Goal: Task Accomplishment & Management: Complete application form

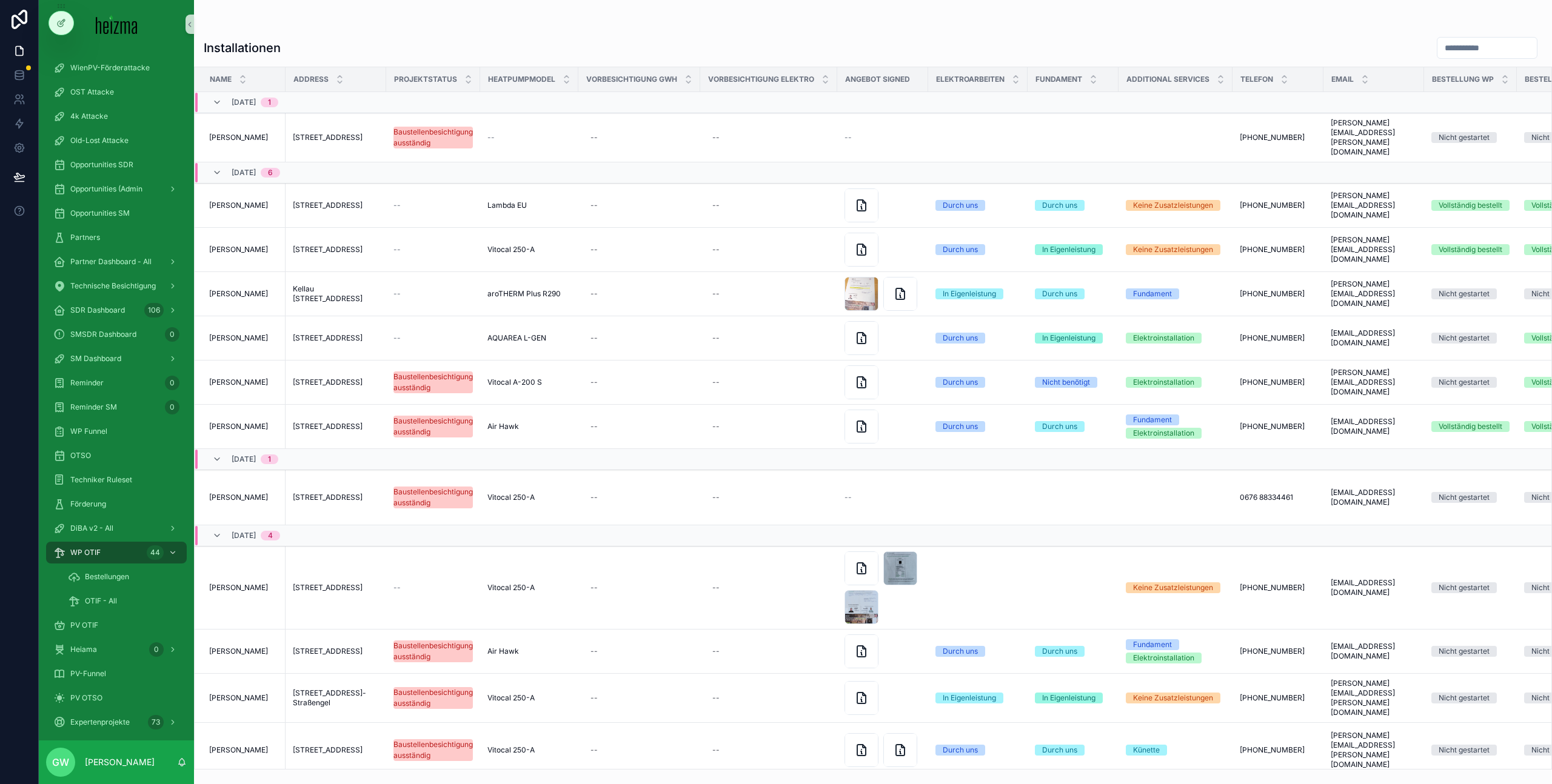
scroll to position [1, 1791]
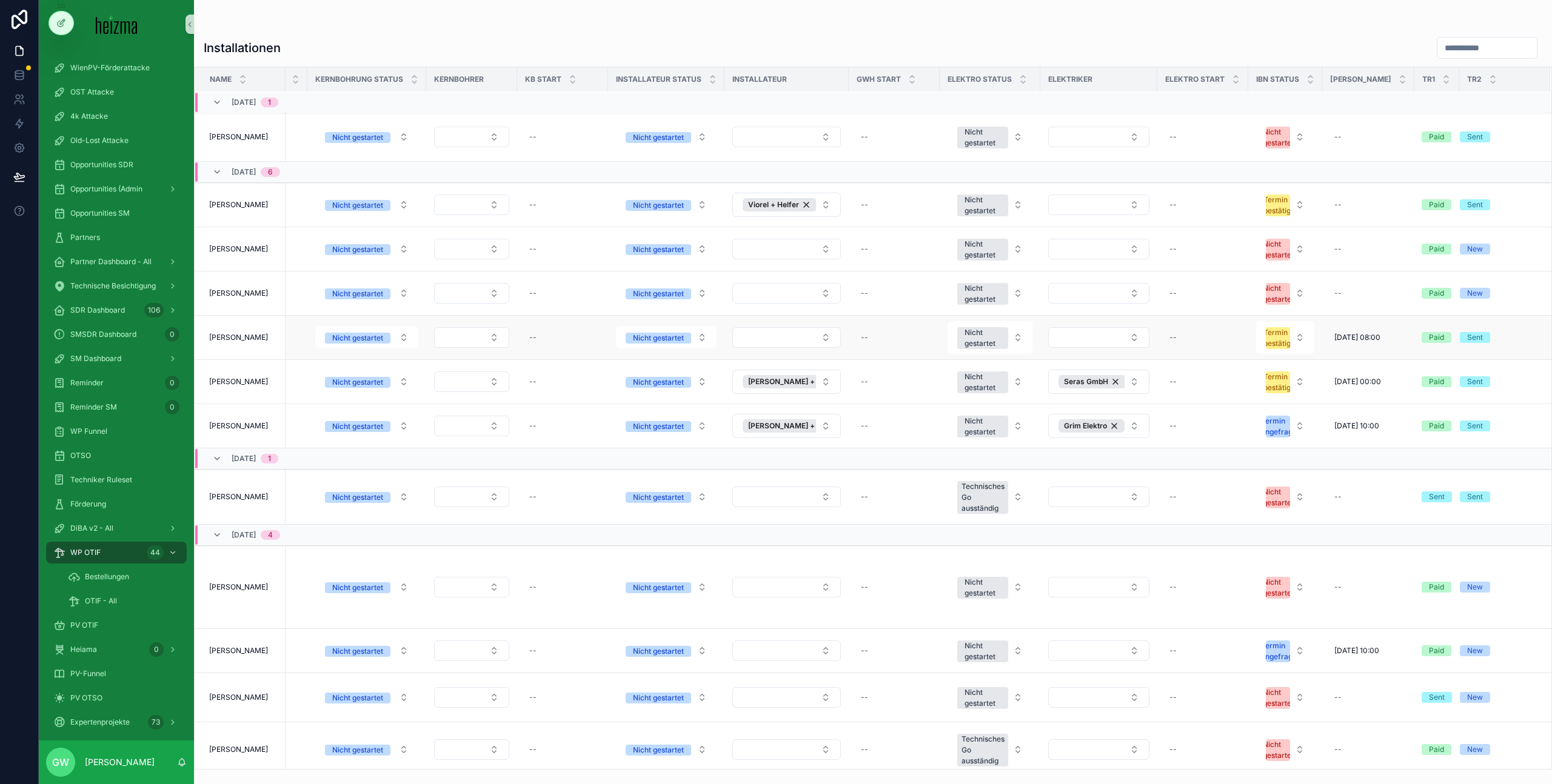
click at [216, 336] on span "[PERSON_NAME]" at bounding box center [238, 338] width 59 height 10
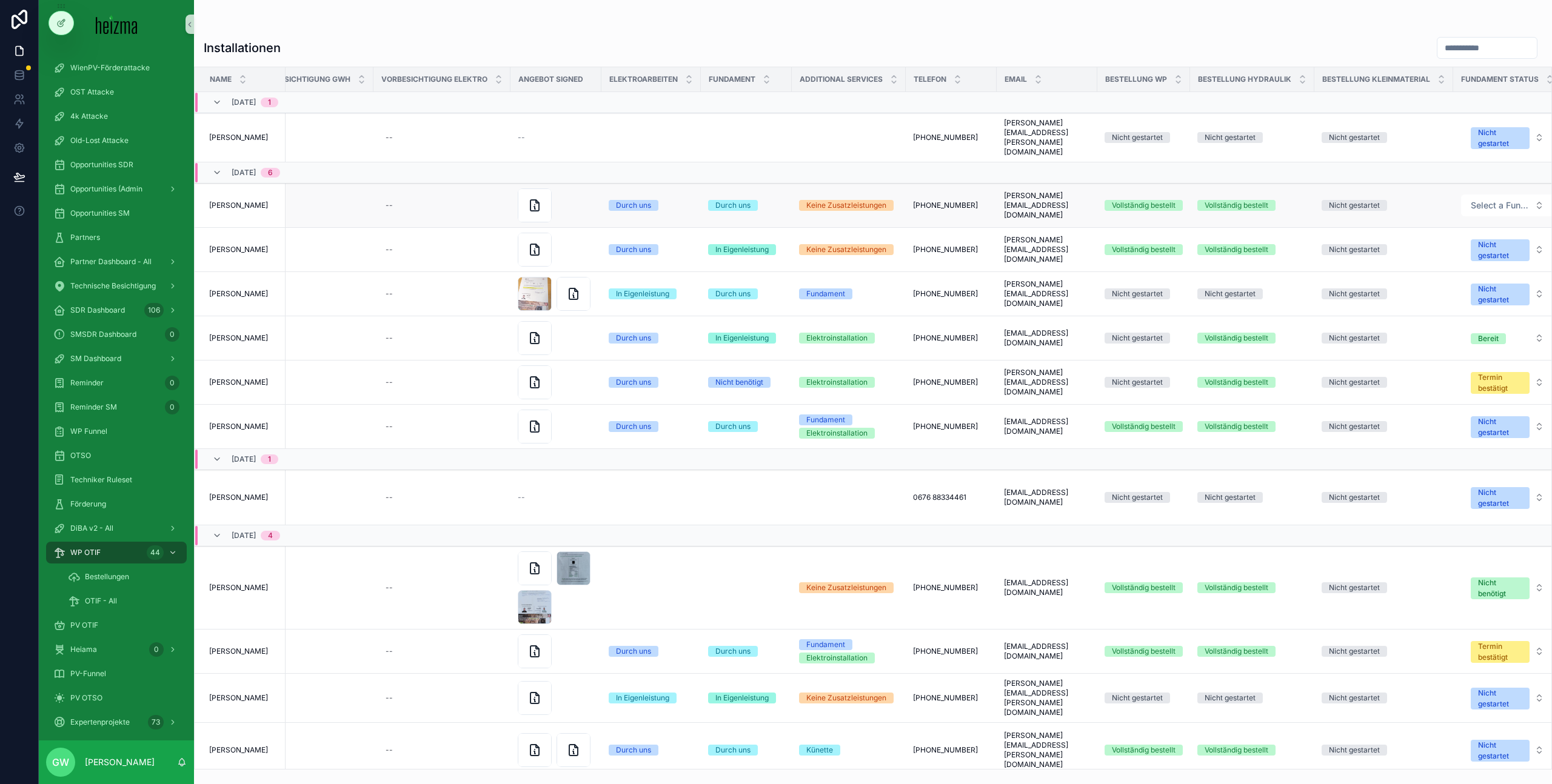
scroll to position [0, 329]
drag, startPoint x: 205, startPoint y: 48, endPoint x: 317, endPoint y: 53, distance: 112.1
click at [317, 53] on div "Installationen" at bounding box center [873, 48] width 1339 height 23
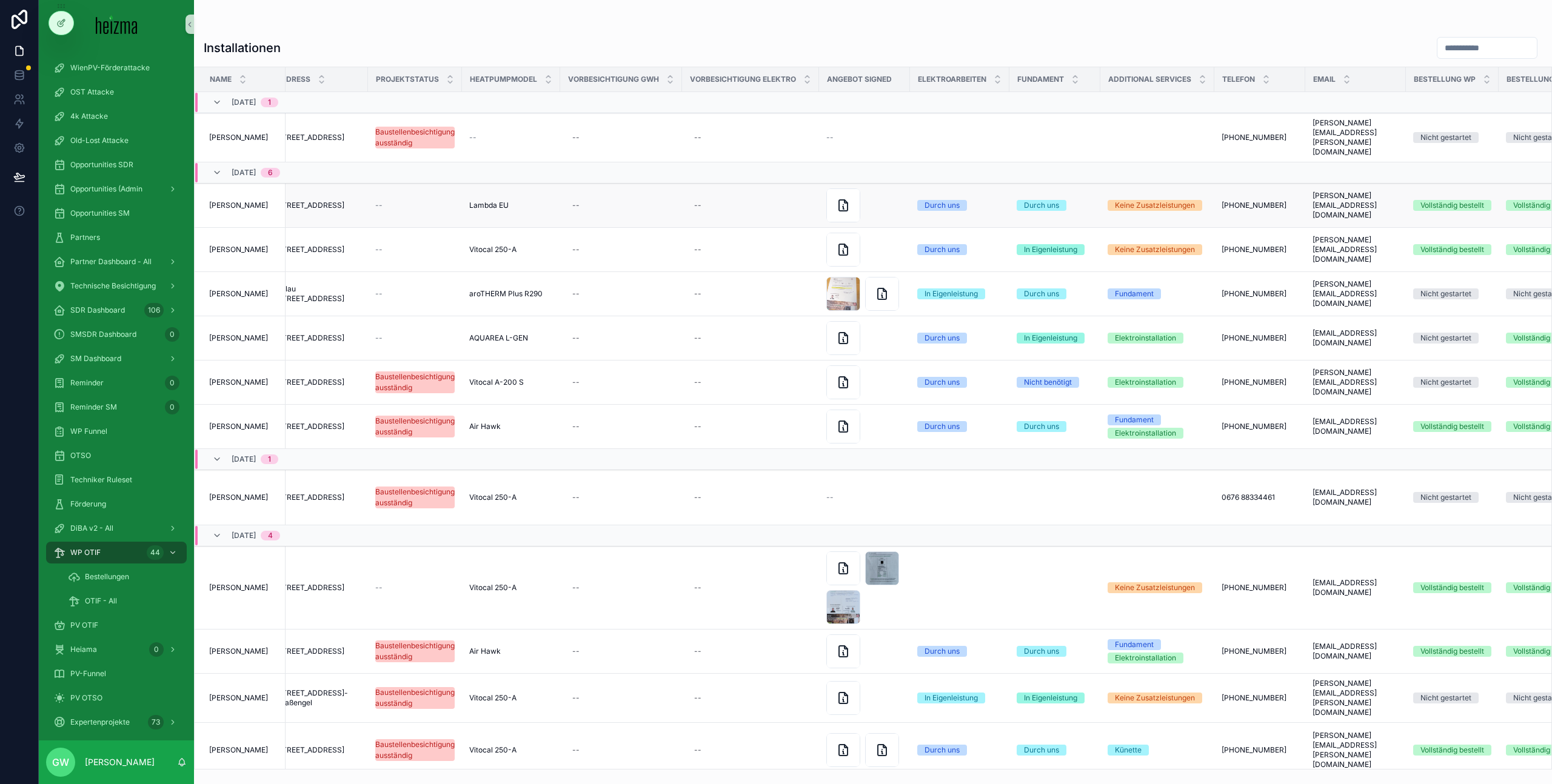
scroll to position [0, 11]
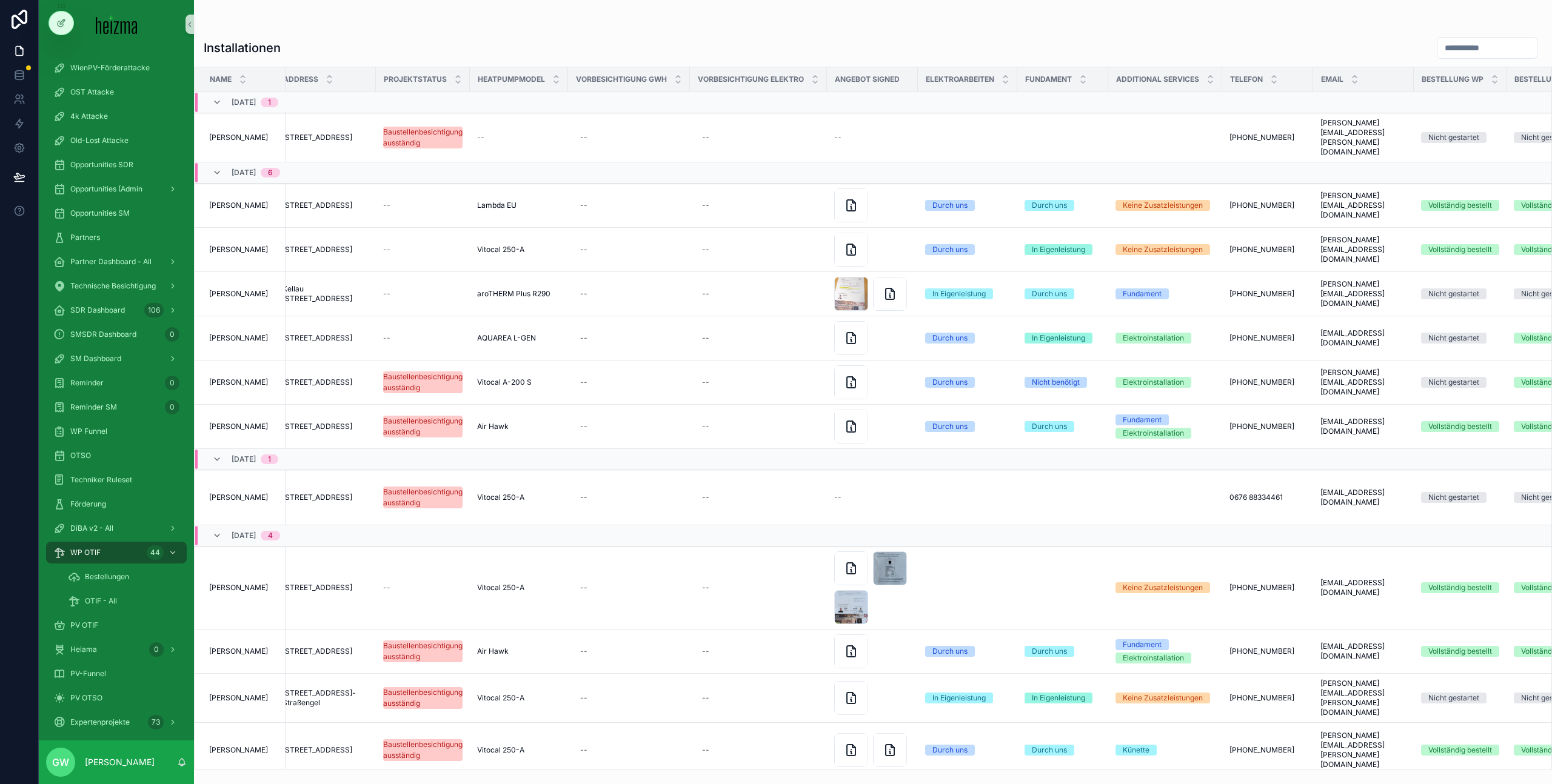
click at [997, 21] on div "scrollable content" at bounding box center [873, 24] width 1339 height 10
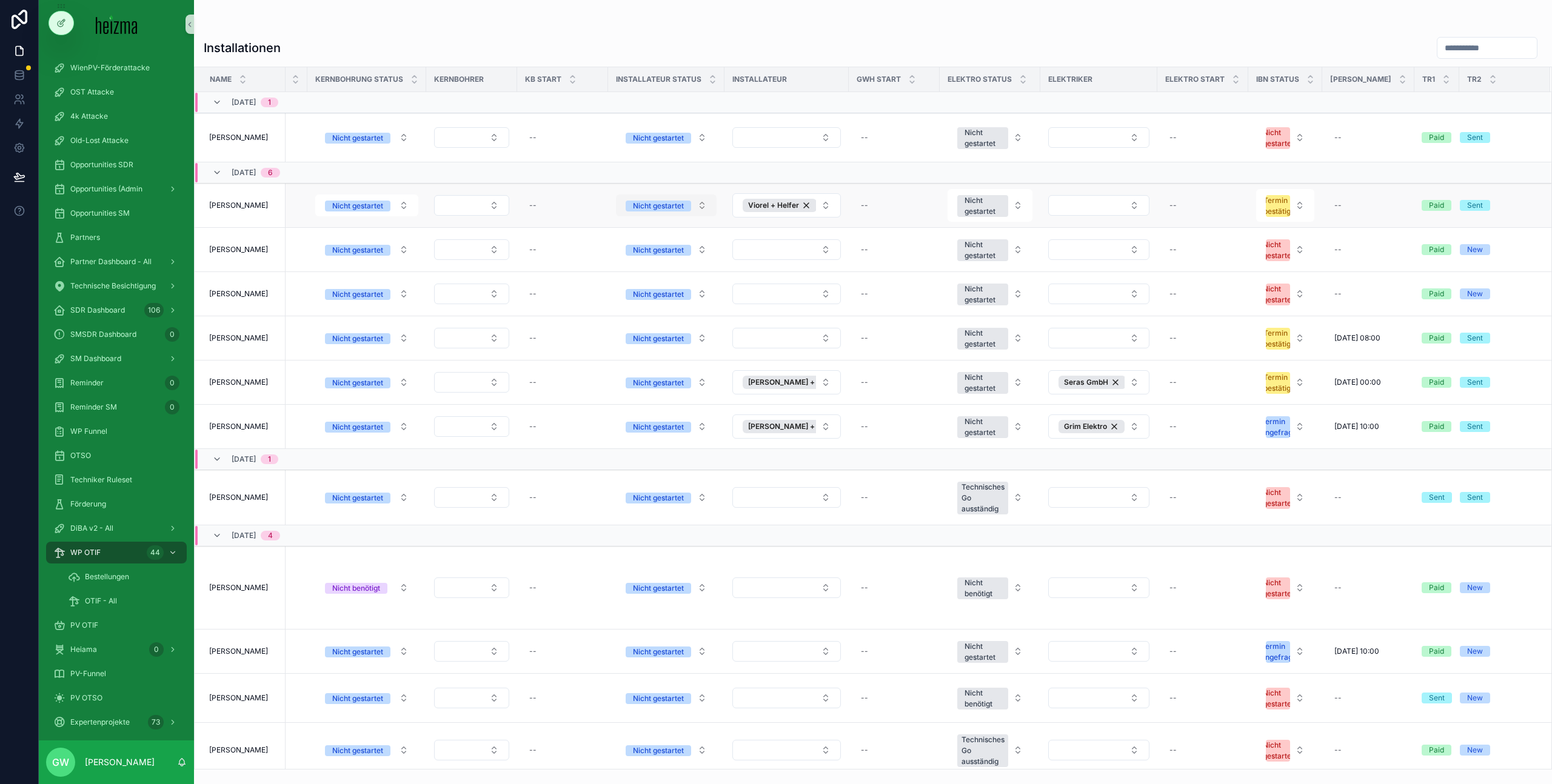
scroll to position [0, 1799]
click at [274, 44] on h1 "Installationen" at bounding box center [242, 48] width 77 height 17
click at [273, 43] on h1 "Installationen" at bounding box center [242, 48] width 77 height 17
click at [273, 43] on h1 "Installationen" at bounding box center [242, 48] width 77 height 17
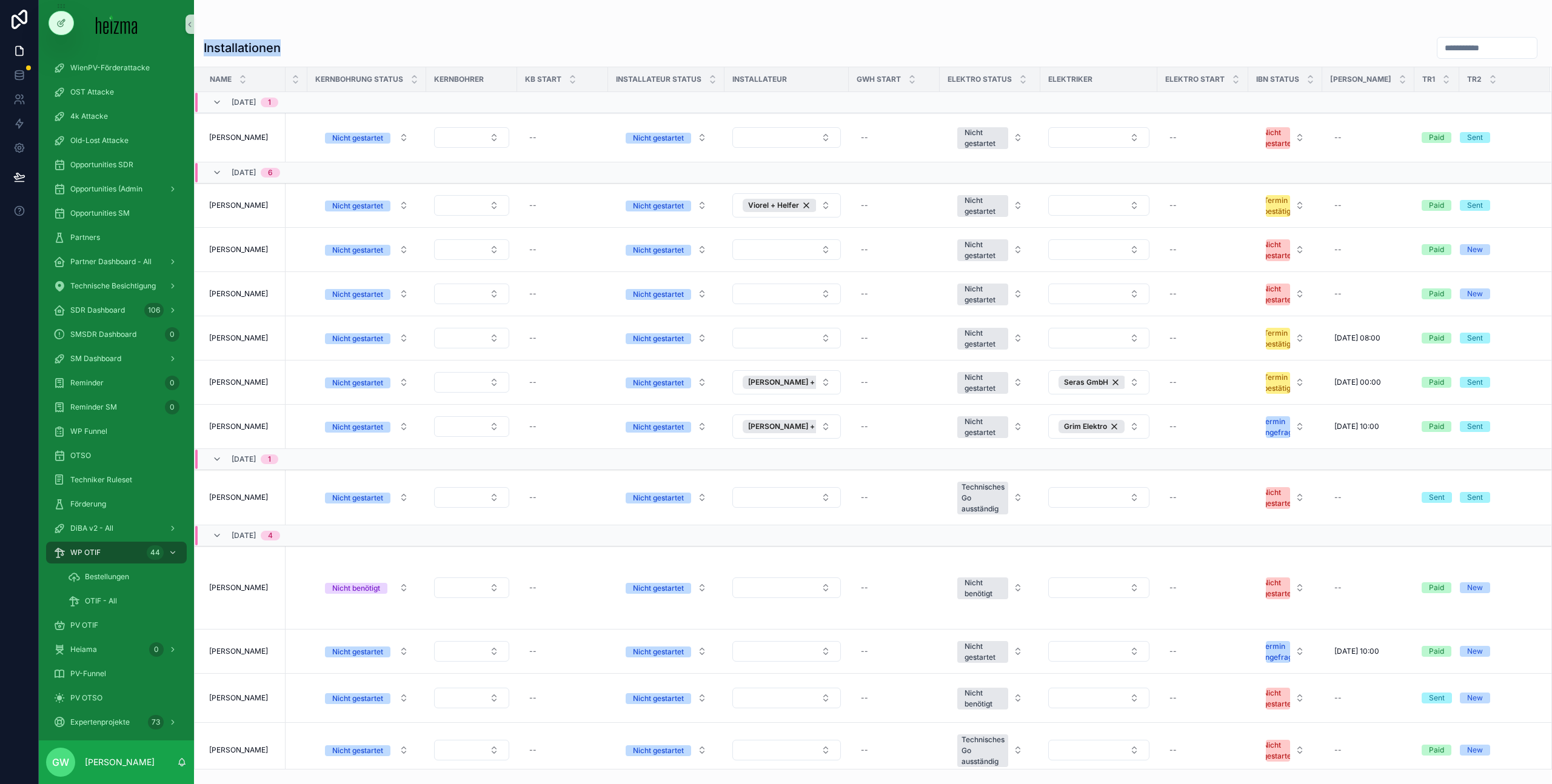
click at [272, 45] on h1 "Installationen" at bounding box center [242, 48] width 77 height 17
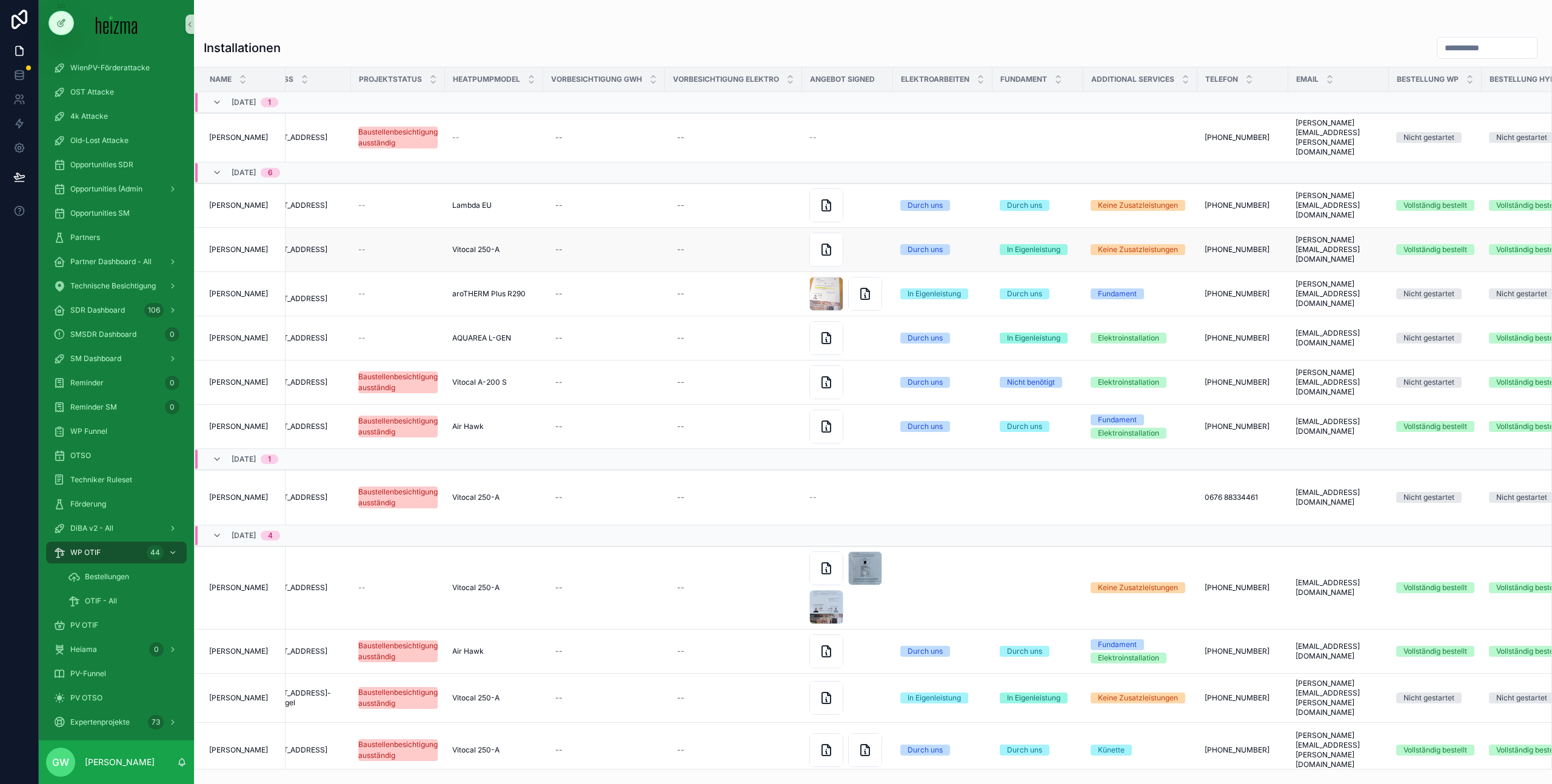
scroll to position [0, 0]
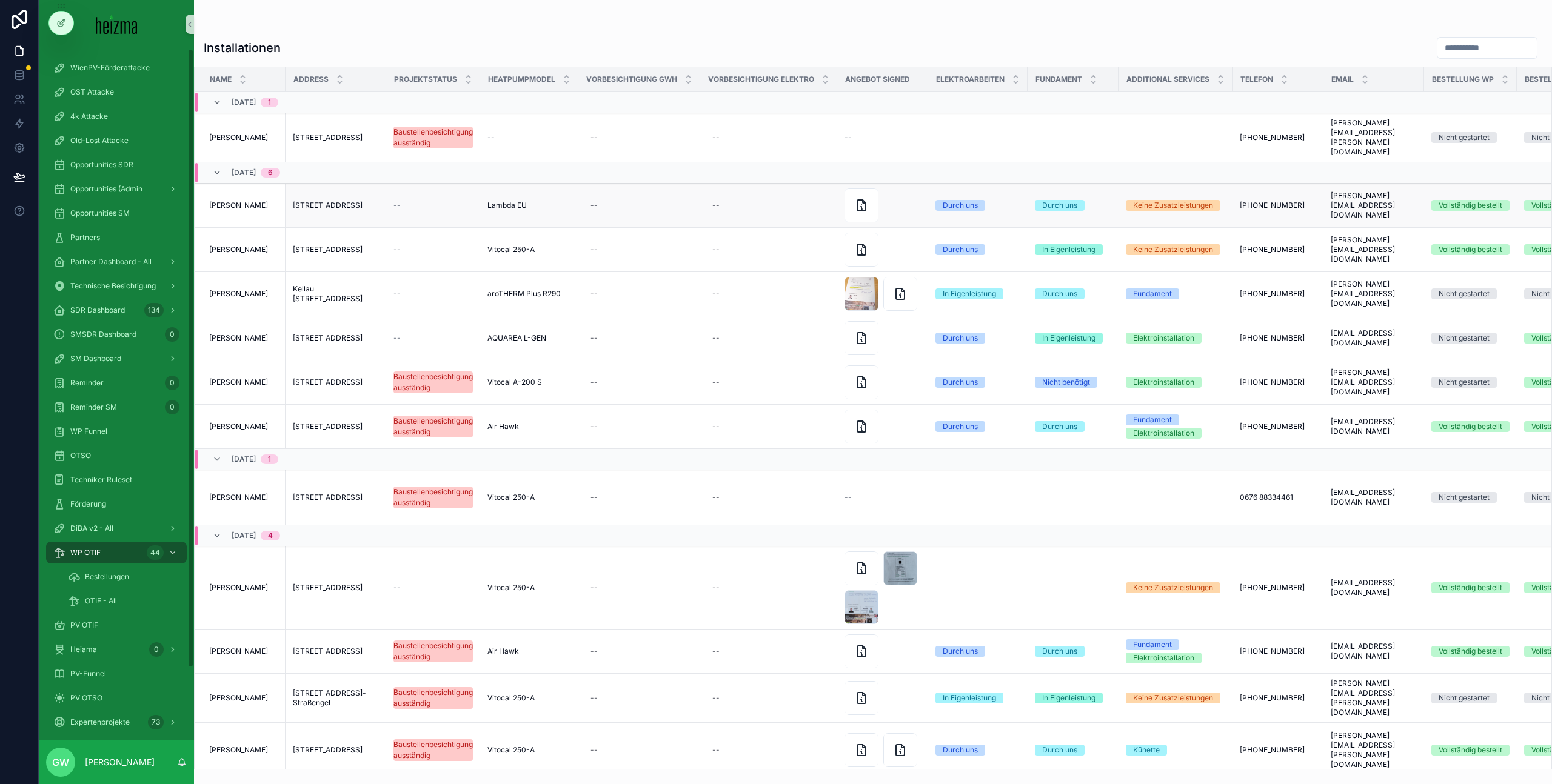
click at [236, 194] on td "[PERSON_NAME] [PERSON_NAME]" at bounding box center [240, 206] width 91 height 45
click at [234, 200] on span "[PERSON_NAME]" at bounding box center [238, 205] width 59 height 10
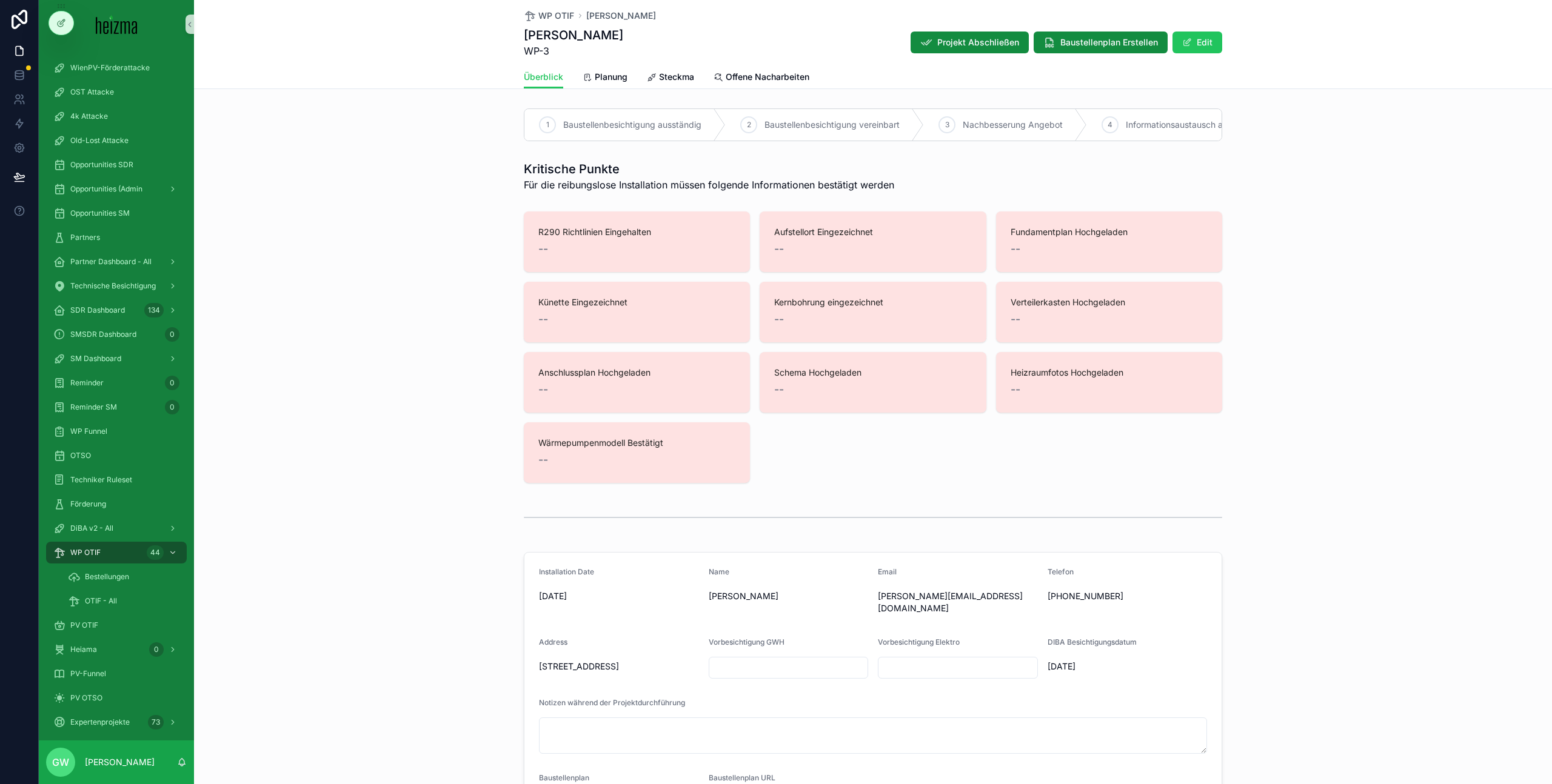
scroll to position [15, 0]
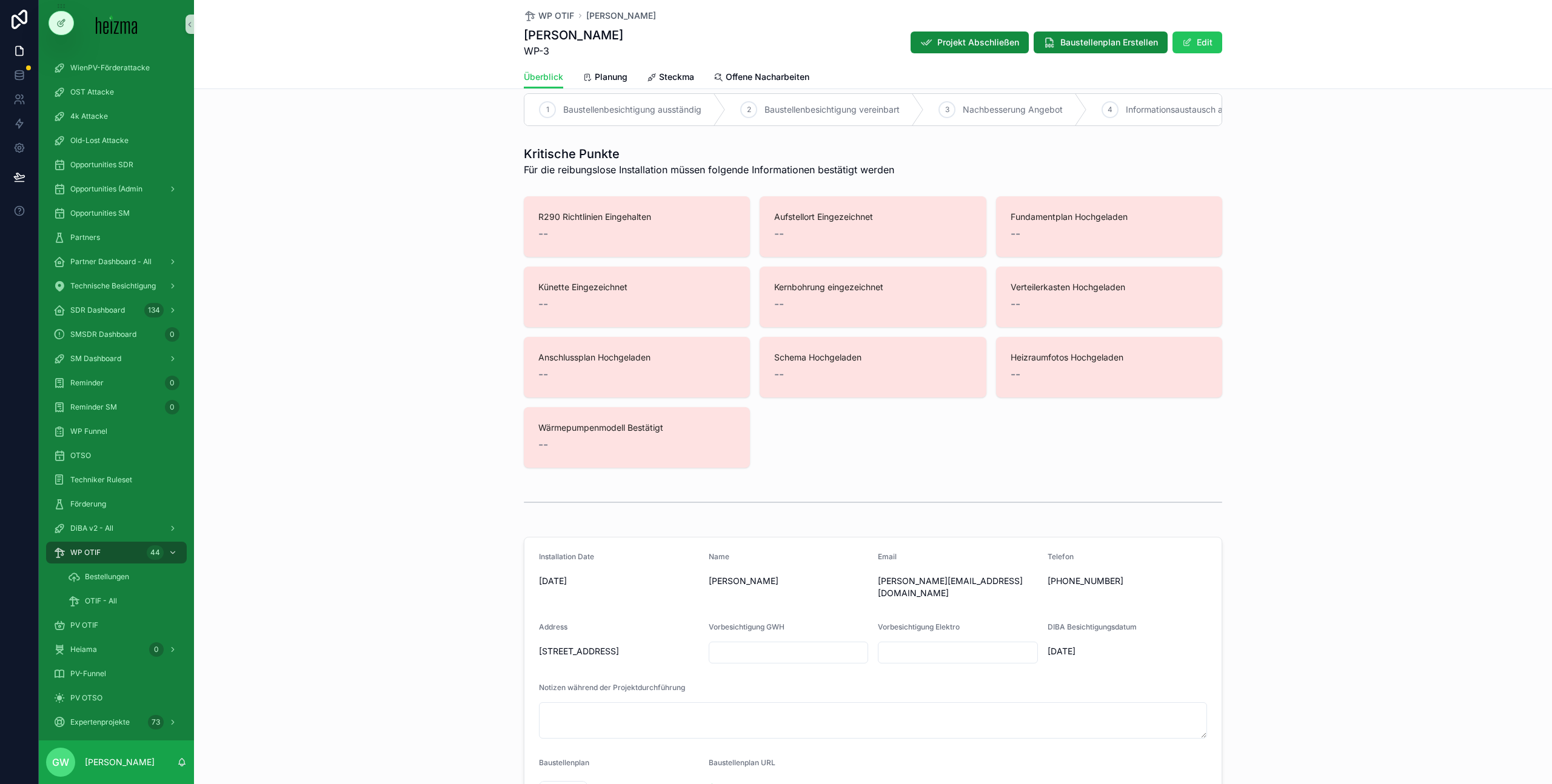
click at [909, 587] on span "[PERSON_NAME][EMAIL_ADDRESS][DOMAIN_NAME]" at bounding box center [958, 587] width 160 height 24
copy span "[PERSON_NAME][EMAIL_ADDRESS][DOMAIN_NAME]"
click at [447, 92] on div "1 Baustellenbesichtigung ausständig 2 Baustellenbesichtigung vereinbart 3 Nachb…" at bounding box center [873, 109] width 1358 height 43
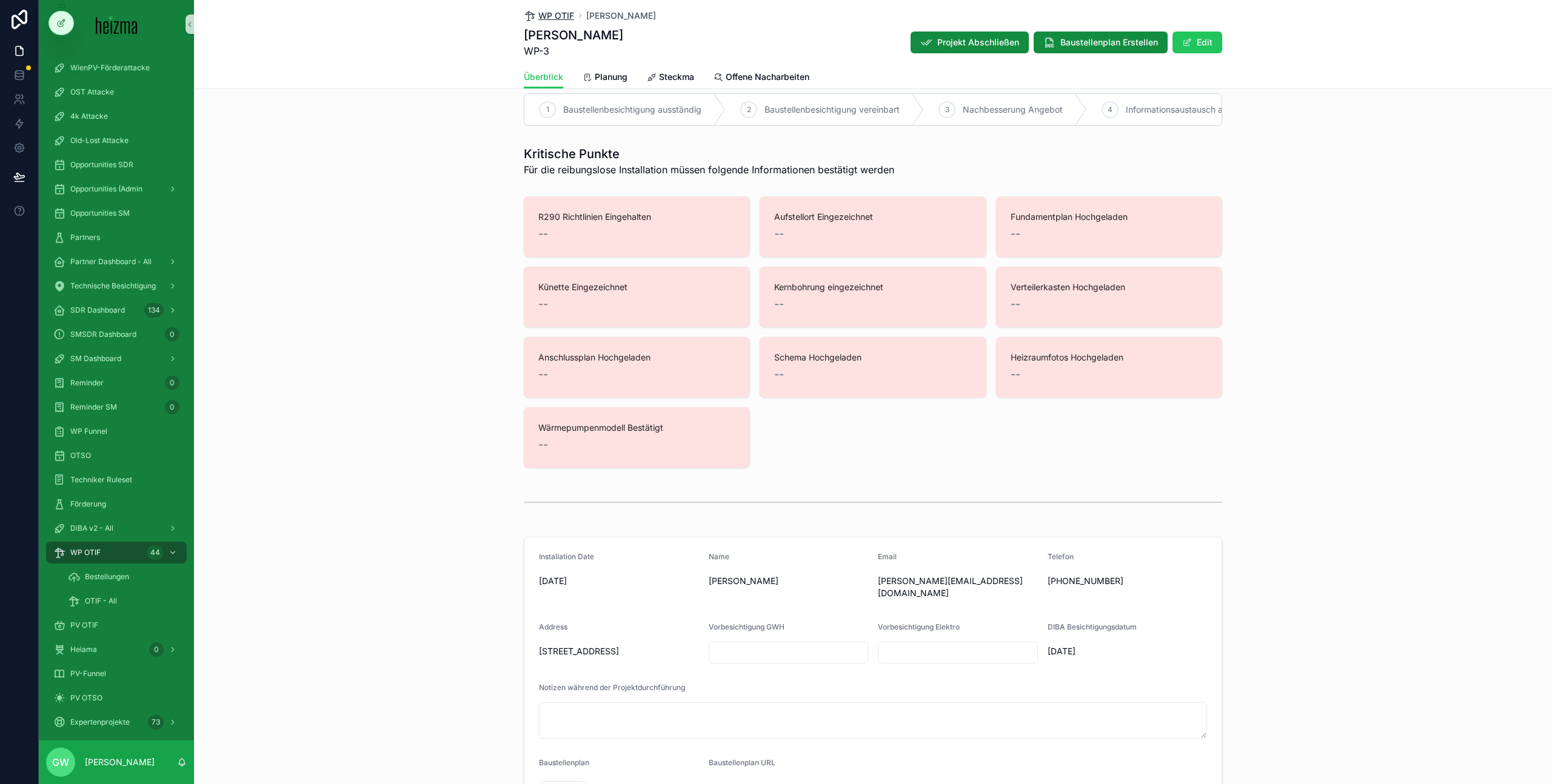
click at [538, 17] on span "WP OTIF" at bounding box center [556, 16] width 36 height 12
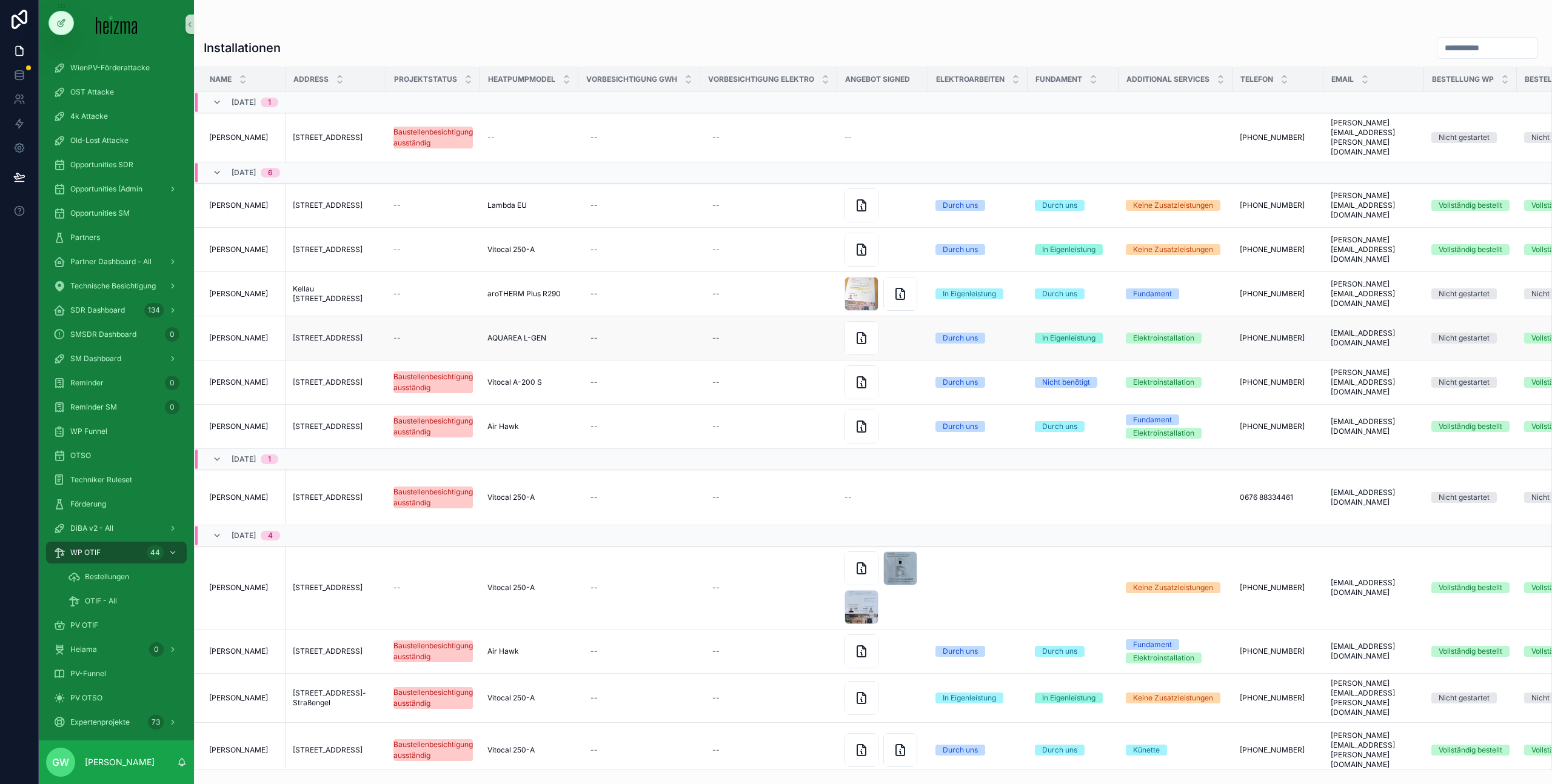
click at [246, 333] on span "[PERSON_NAME]" at bounding box center [238, 338] width 59 height 10
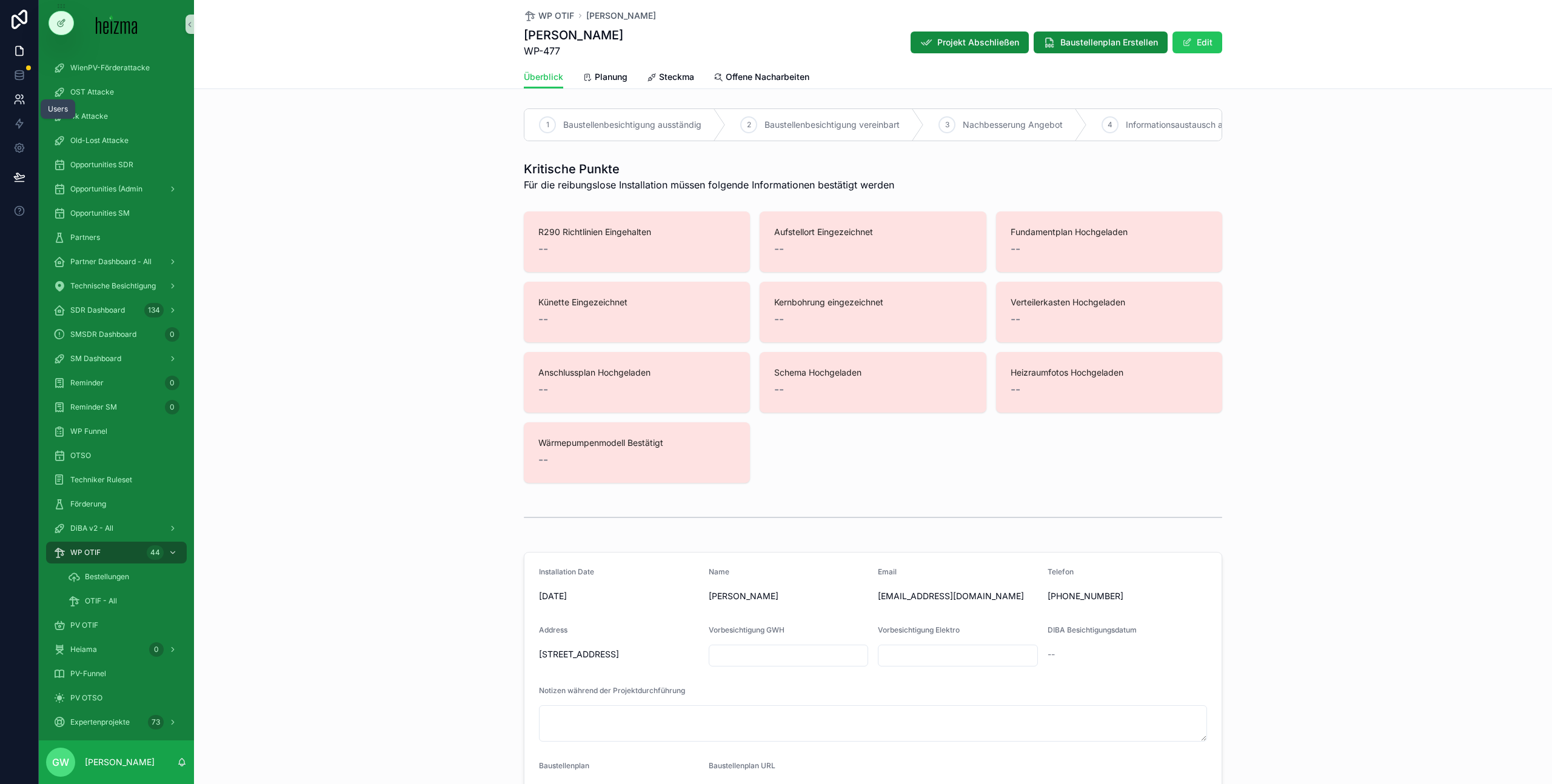
click at [18, 100] on icon at bounding box center [20, 100] width 12 height 12
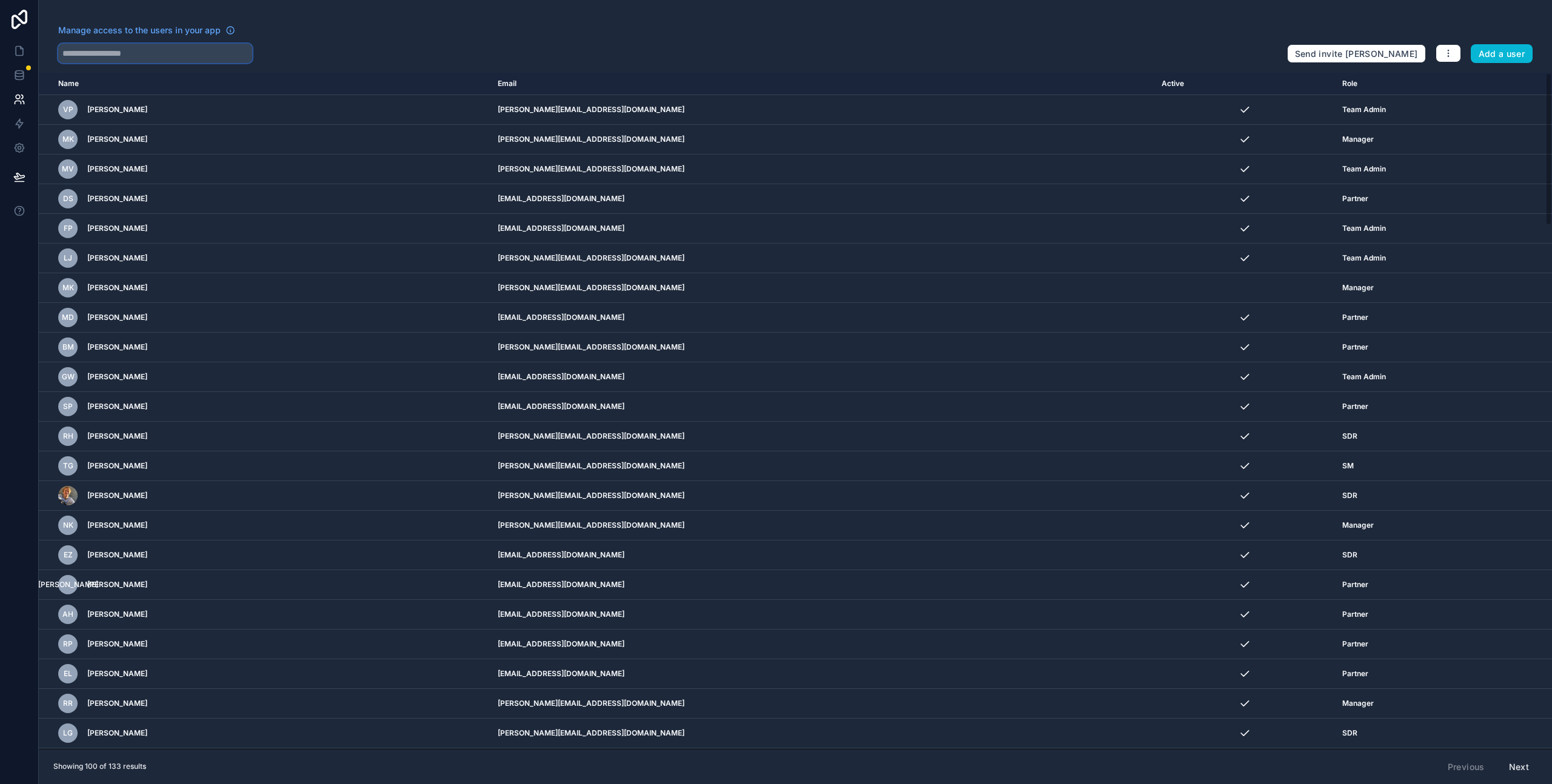
click at [205, 60] on input "text" at bounding box center [155, 53] width 194 height 19
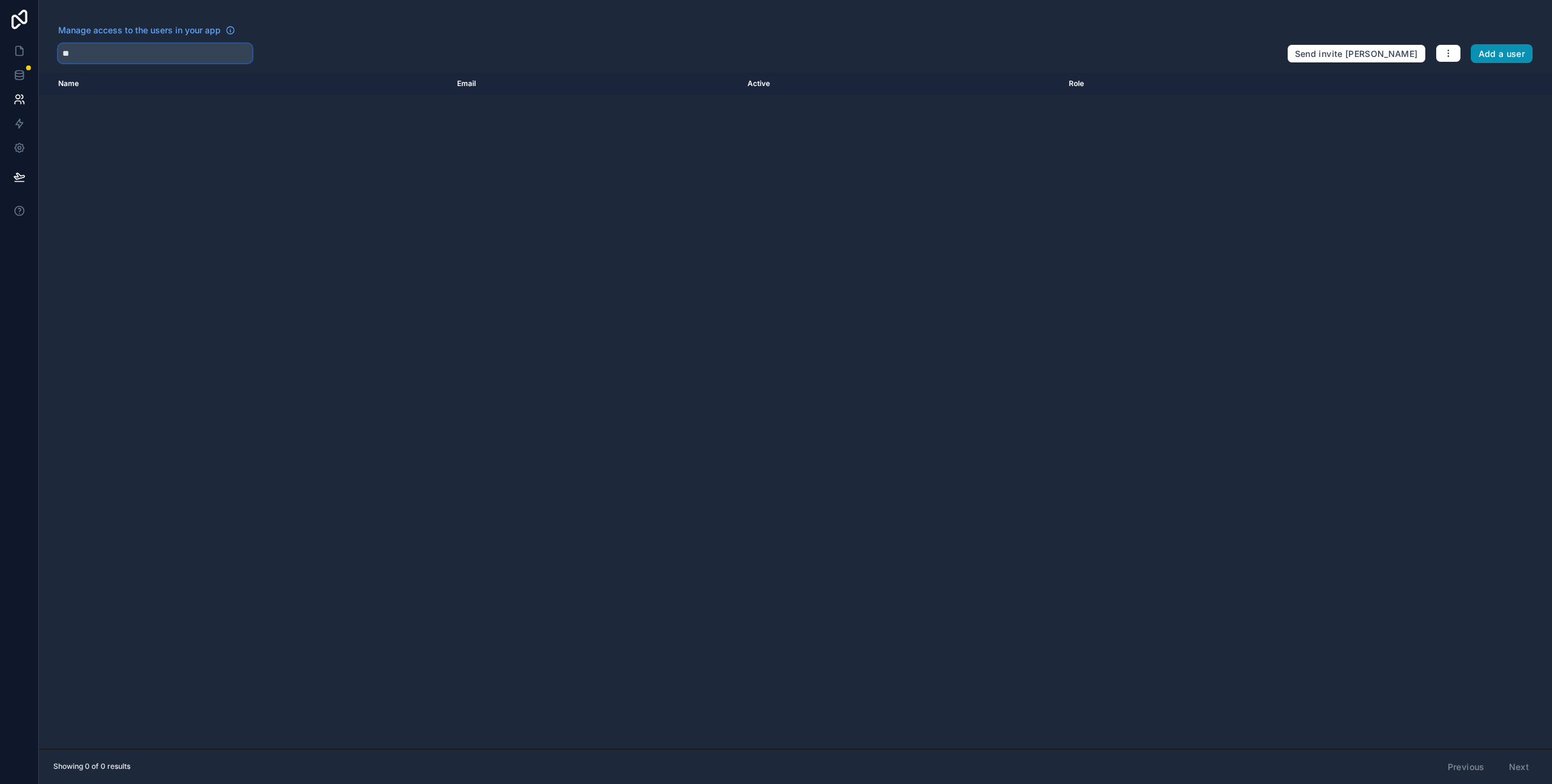
type input "**"
click at [1516, 55] on button "Add a user" at bounding box center [1502, 54] width 62 height 19
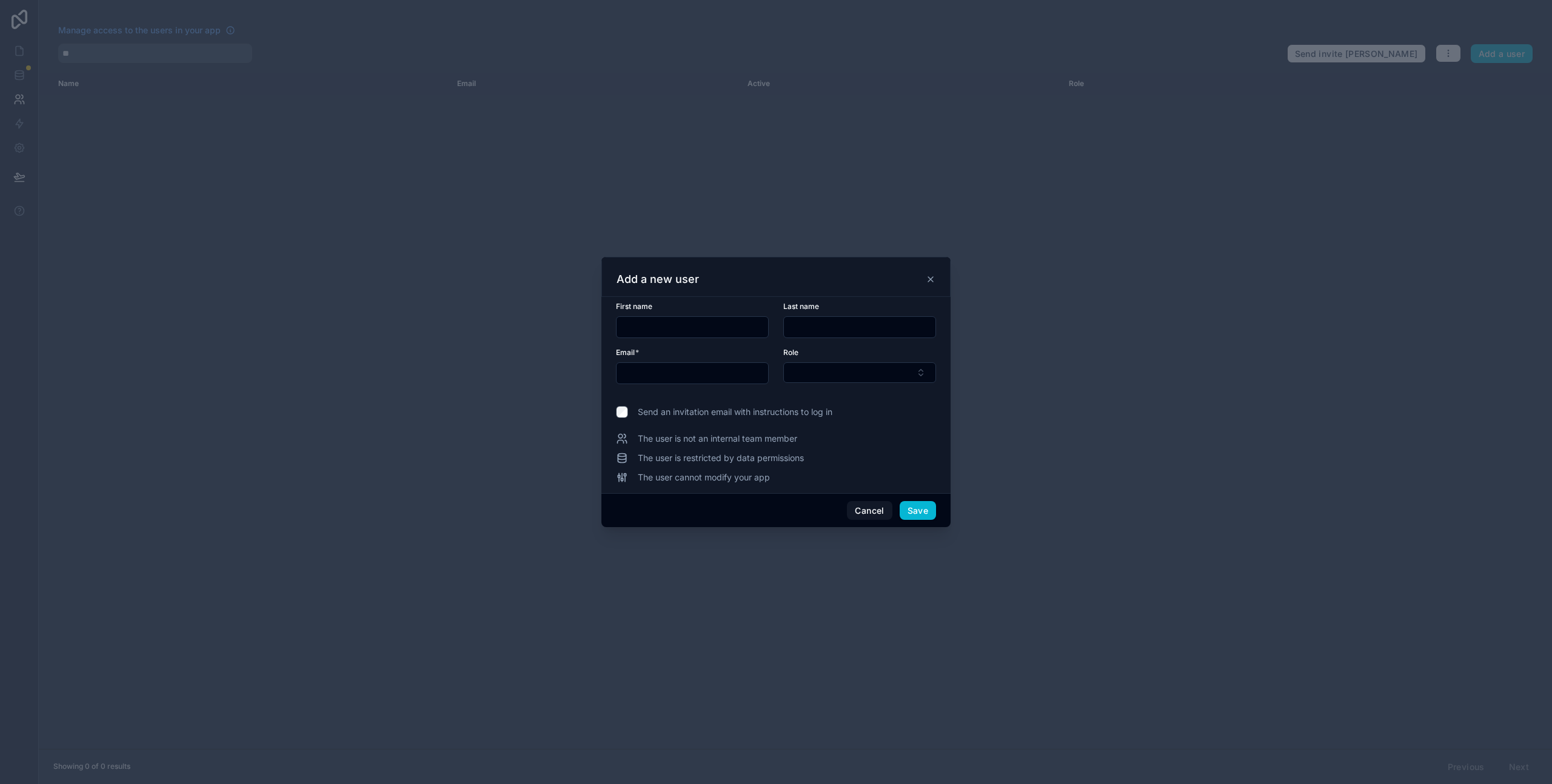
click at [672, 331] on input "text" at bounding box center [692, 327] width 152 height 17
type input "*******"
type input "*****"
click at [700, 370] on input "text" at bounding box center [692, 373] width 152 height 17
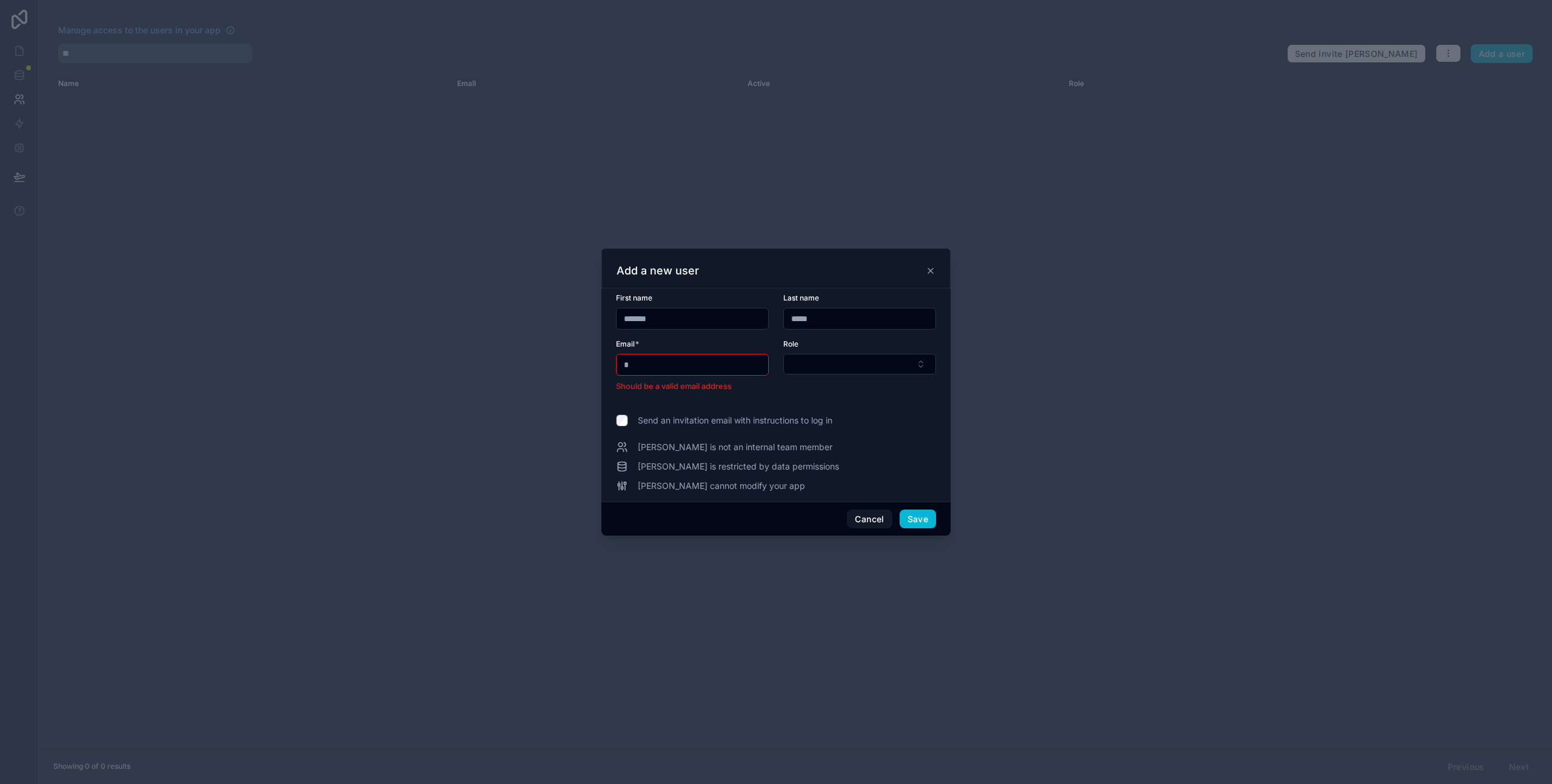
click at [671, 366] on input "*" at bounding box center [692, 364] width 152 height 17
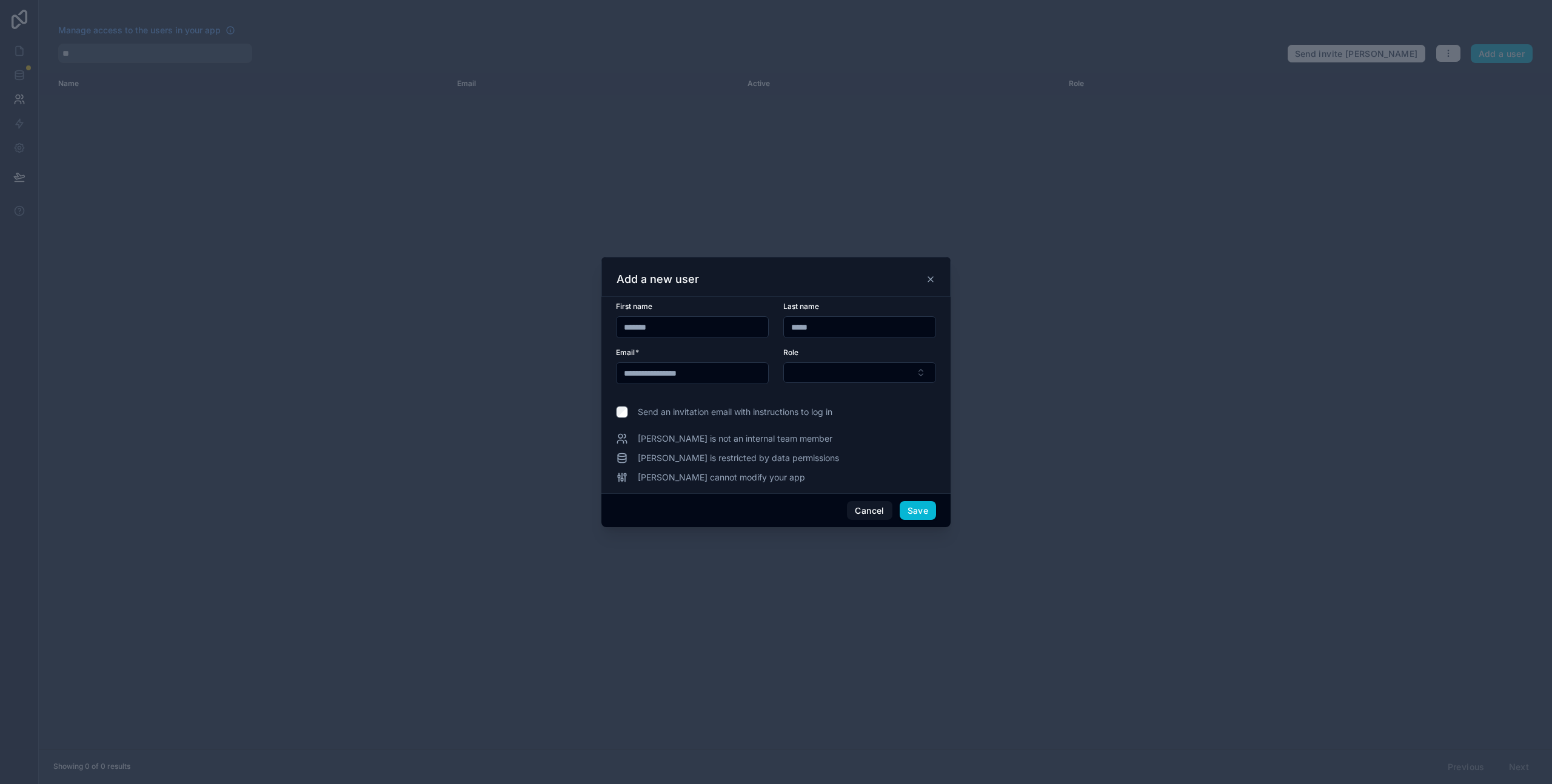
type input "**********"
click at [736, 417] on span "Send an invitation email with instructions to log in" at bounding box center [735, 412] width 195 height 12
click at [910, 383] on div "Role" at bounding box center [859, 366] width 153 height 36
click at [910, 377] on button "Select Button" at bounding box center [859, 372] width 153 height 20
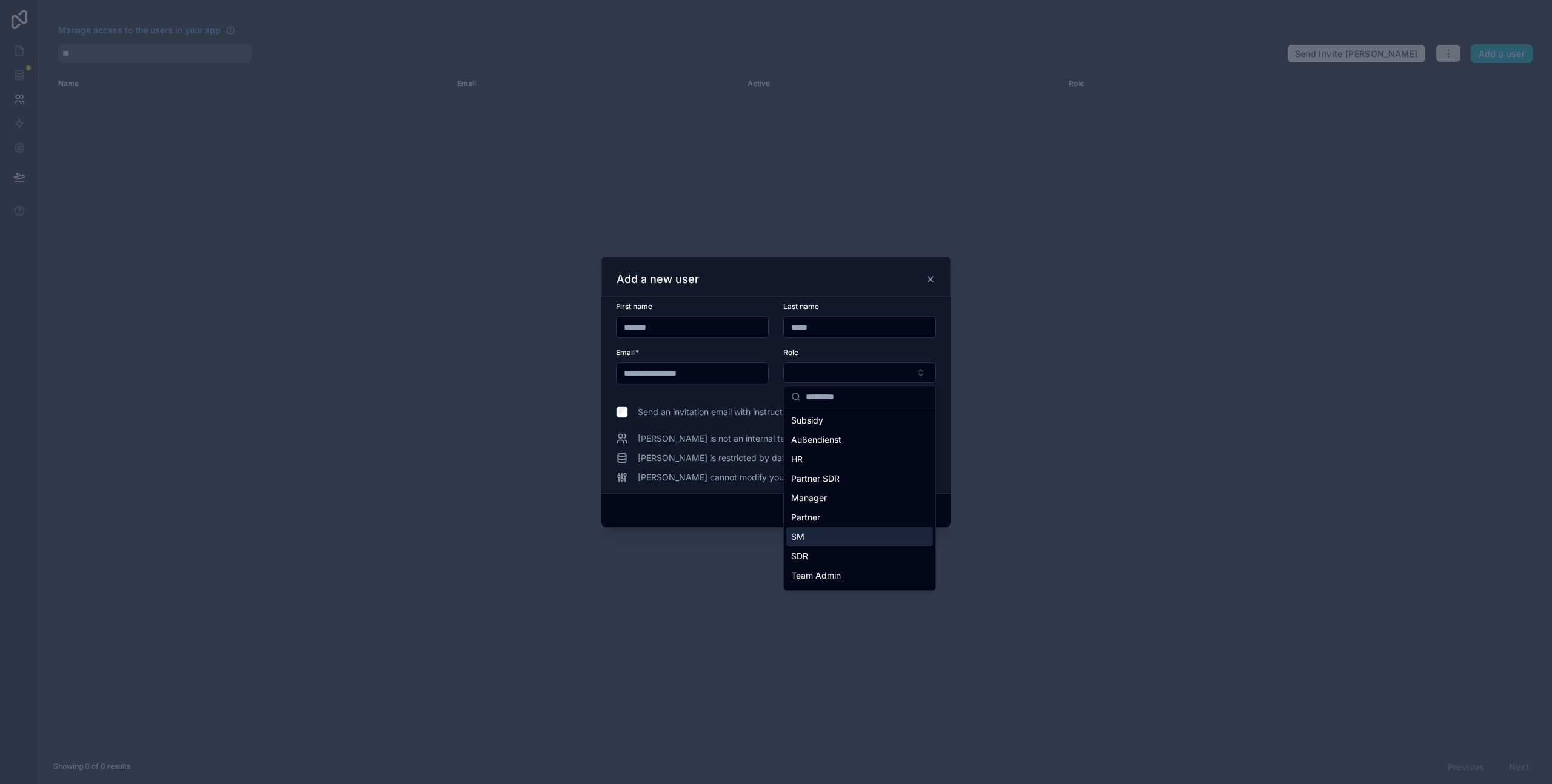
scroll to position [17, 0]
click at [825, 580] on div "User" at bounding box center [859, 577] width 147 height 19
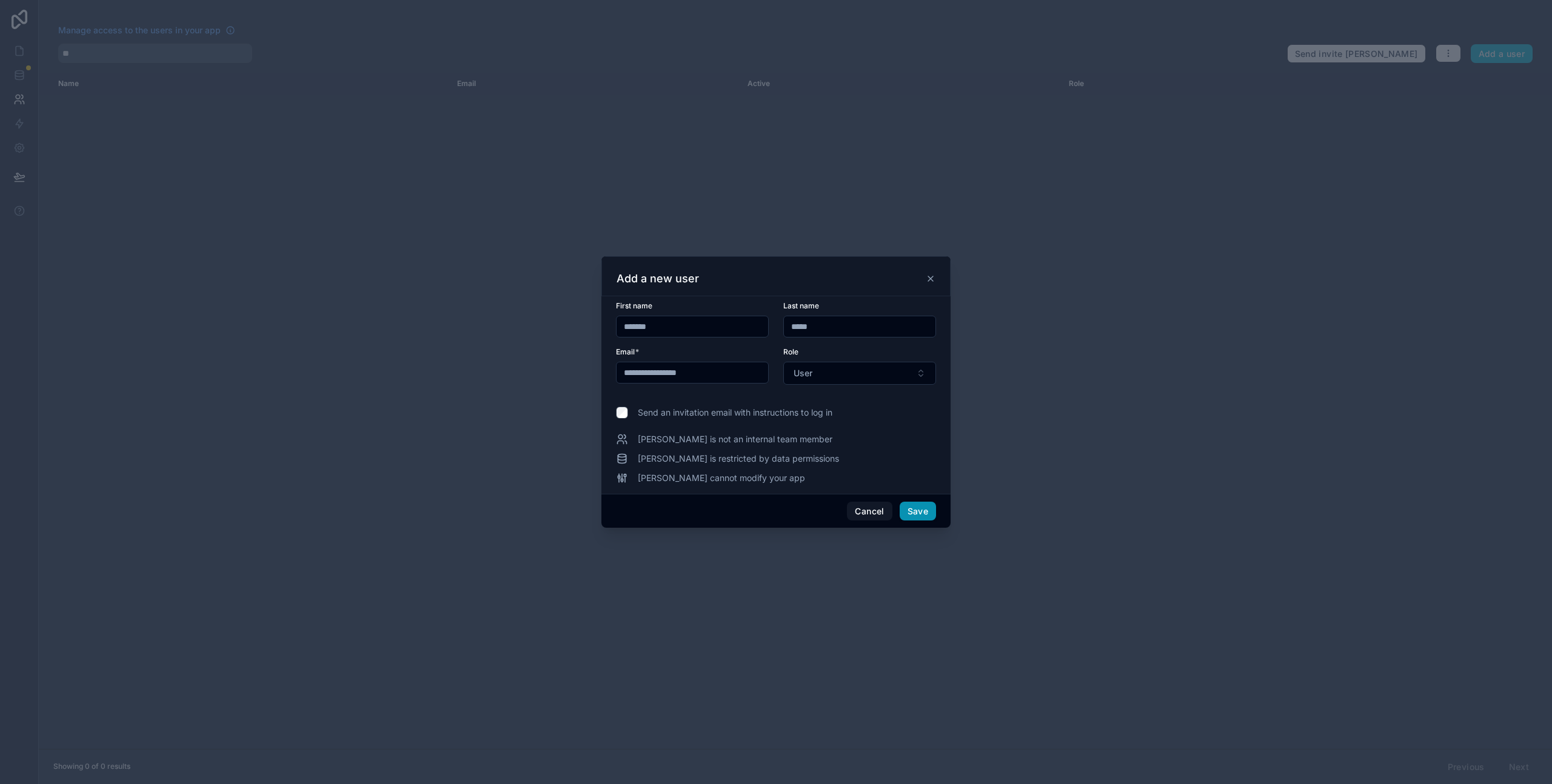
click at [920, 518] on button "Save" at bounding box center [918, 511] width 36 height 19
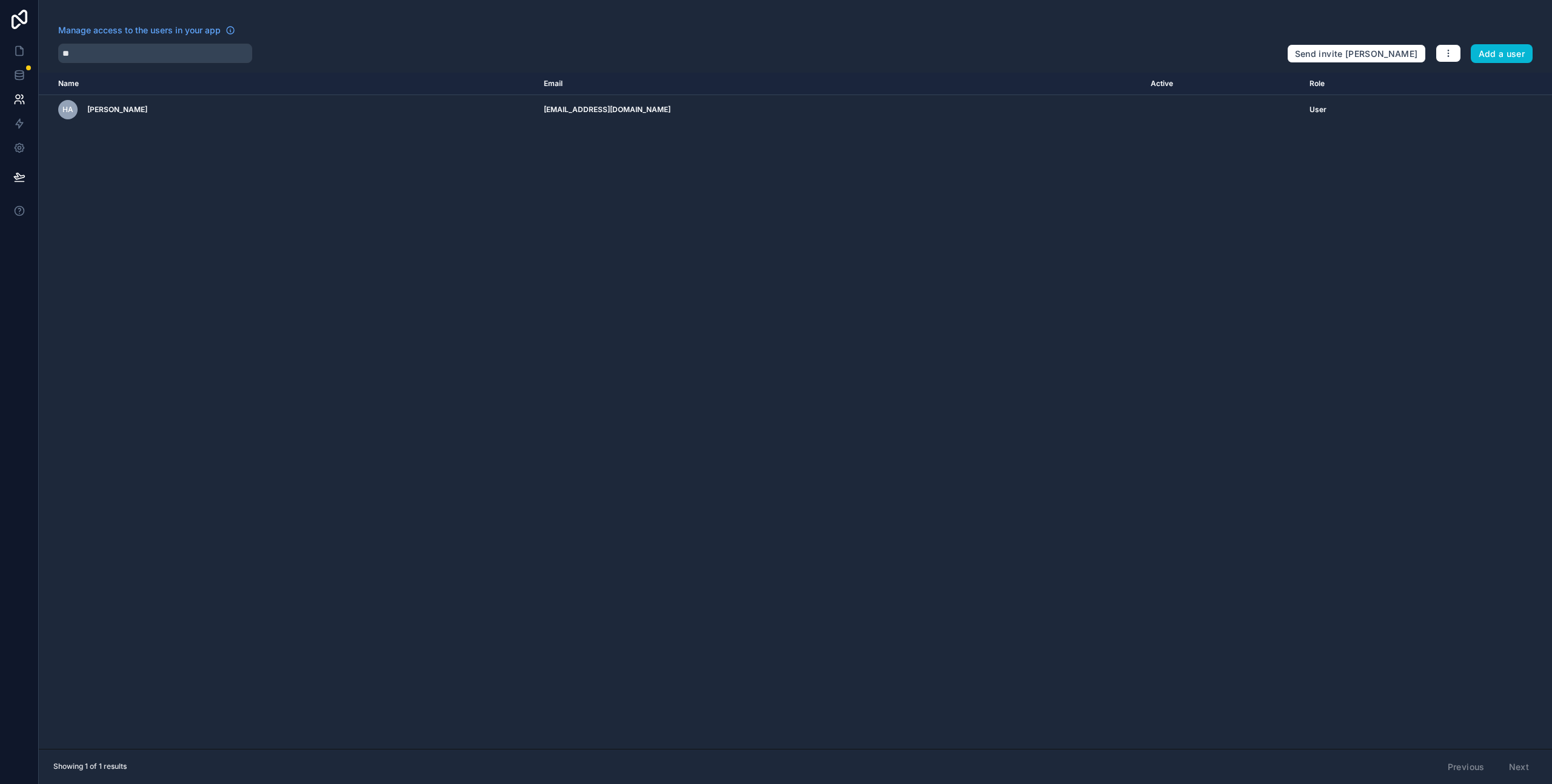
click at [0, 783] on nordpass-portal at bounding box center [0, 784] width 0 height 0
click at [26, 55] on link at bounding box center [19, 51] width 38 height 24
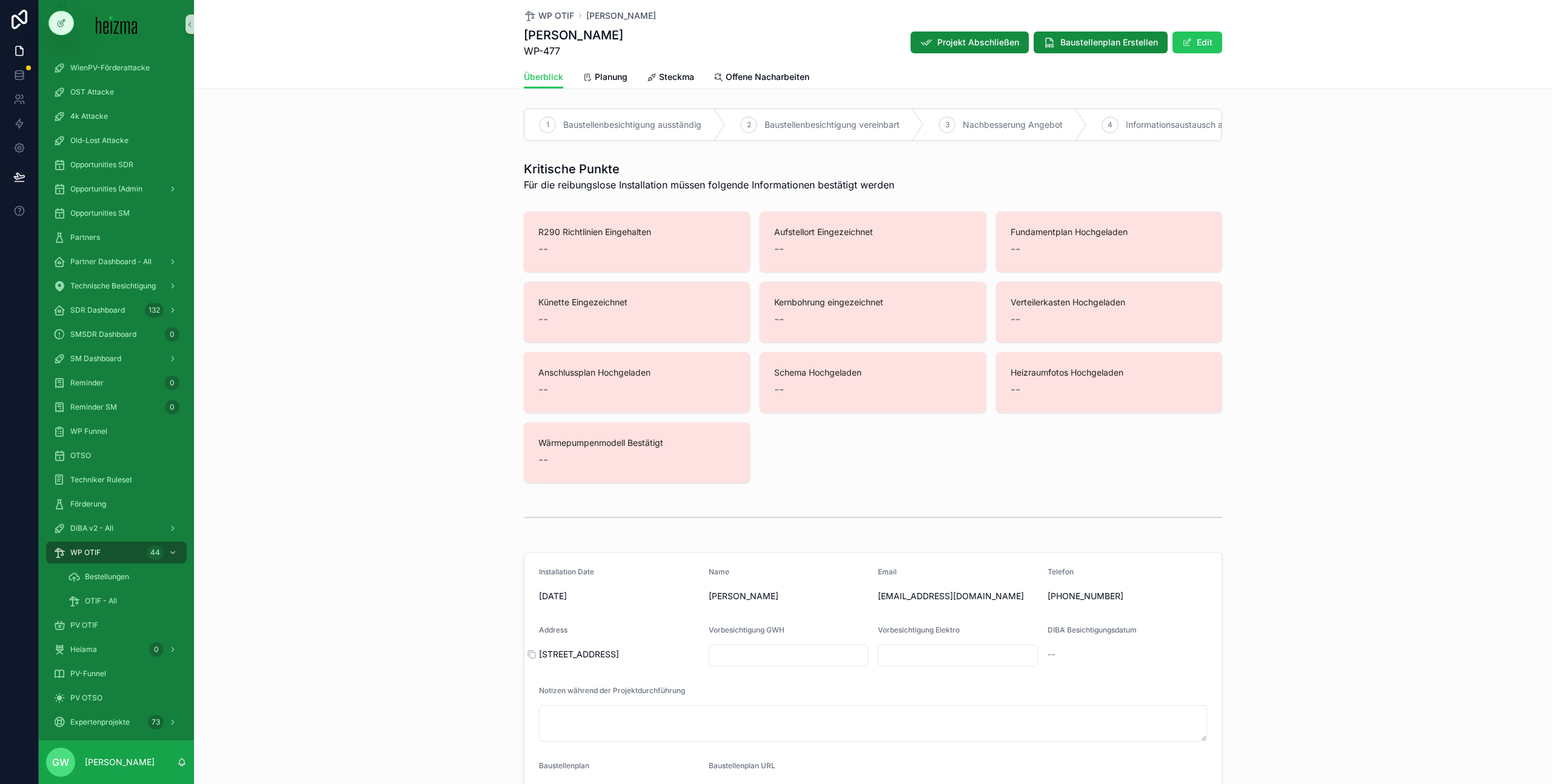
click at [585, 660] on span "[STREET_ADDRESS]" at bounding box center [619, 655] width 160 height 12
copy div "[STREET_ADDRESS]"
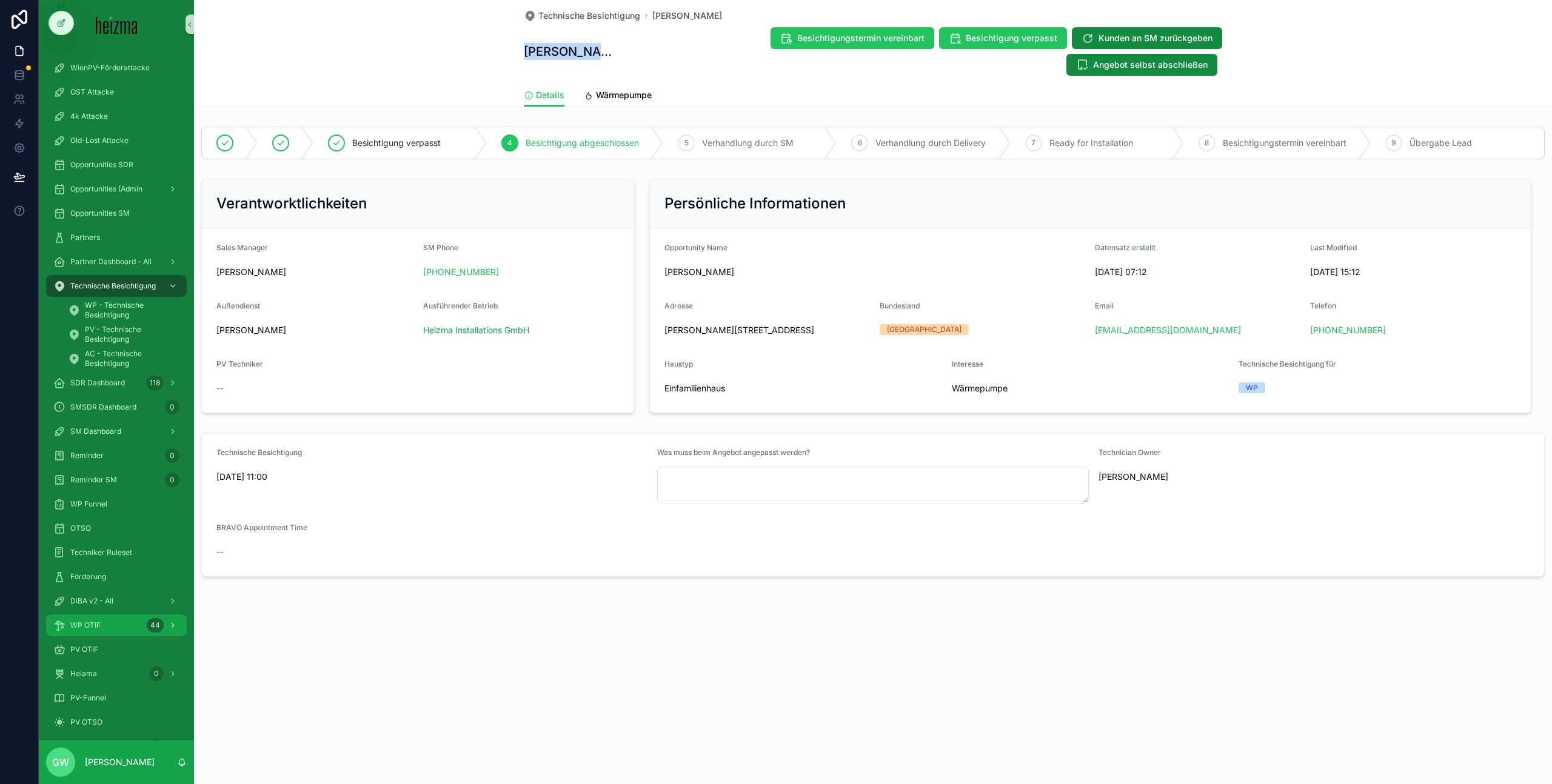
click at [126, 628] on div "WP OTIF 44" at bounding box center [116, 625] width 126 height 19
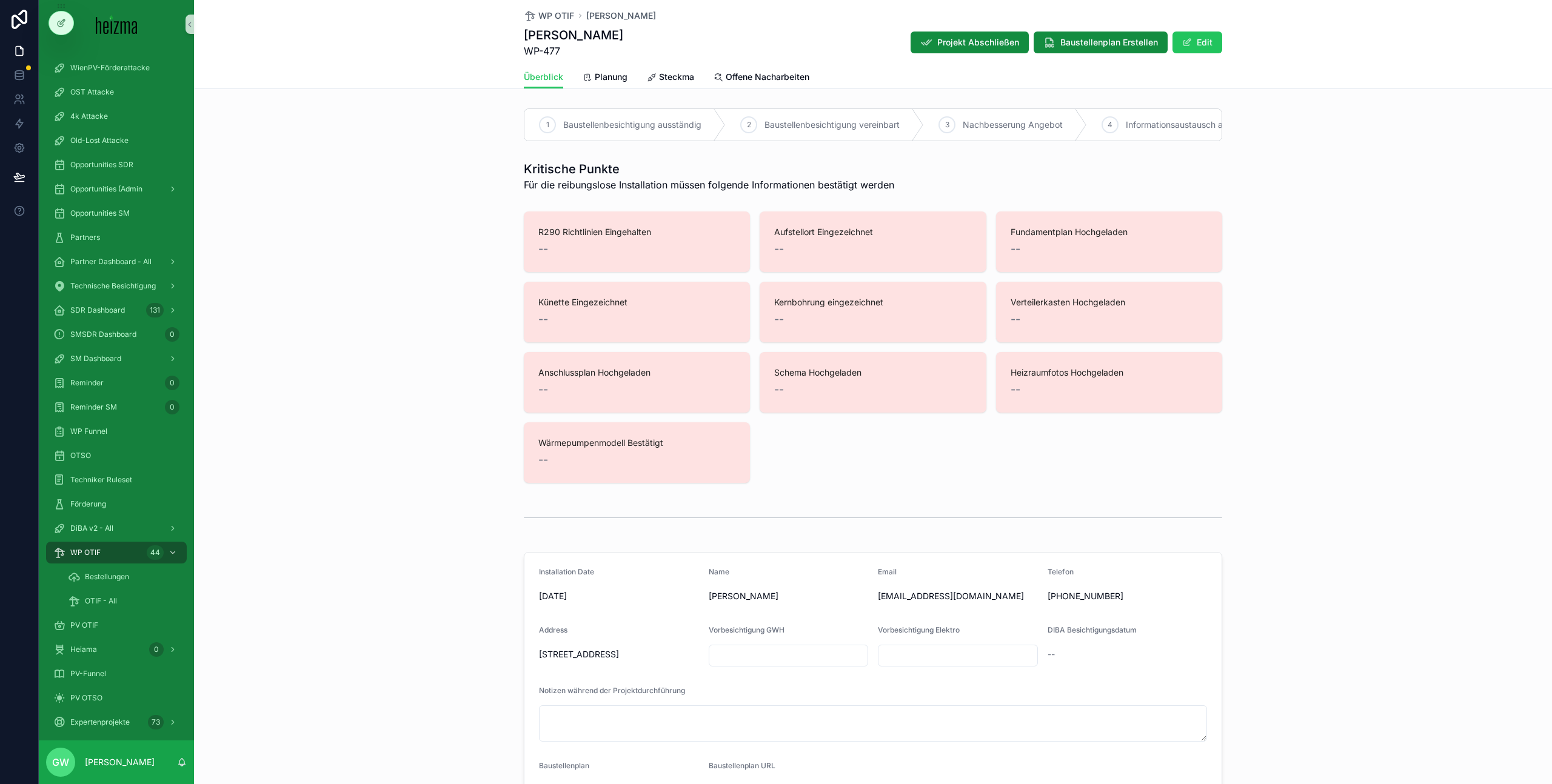
click at [482, 270] on div "R290 Richtlinien Eingehalten -- Aufstellort Eingezeichnet -- Fundamentplan Hoch…" at bounding box center [873, 347] width 1358 height 281
click at [99, 554] on span "WP OTIF" at bounding box center [85, 553] width 30 height 10
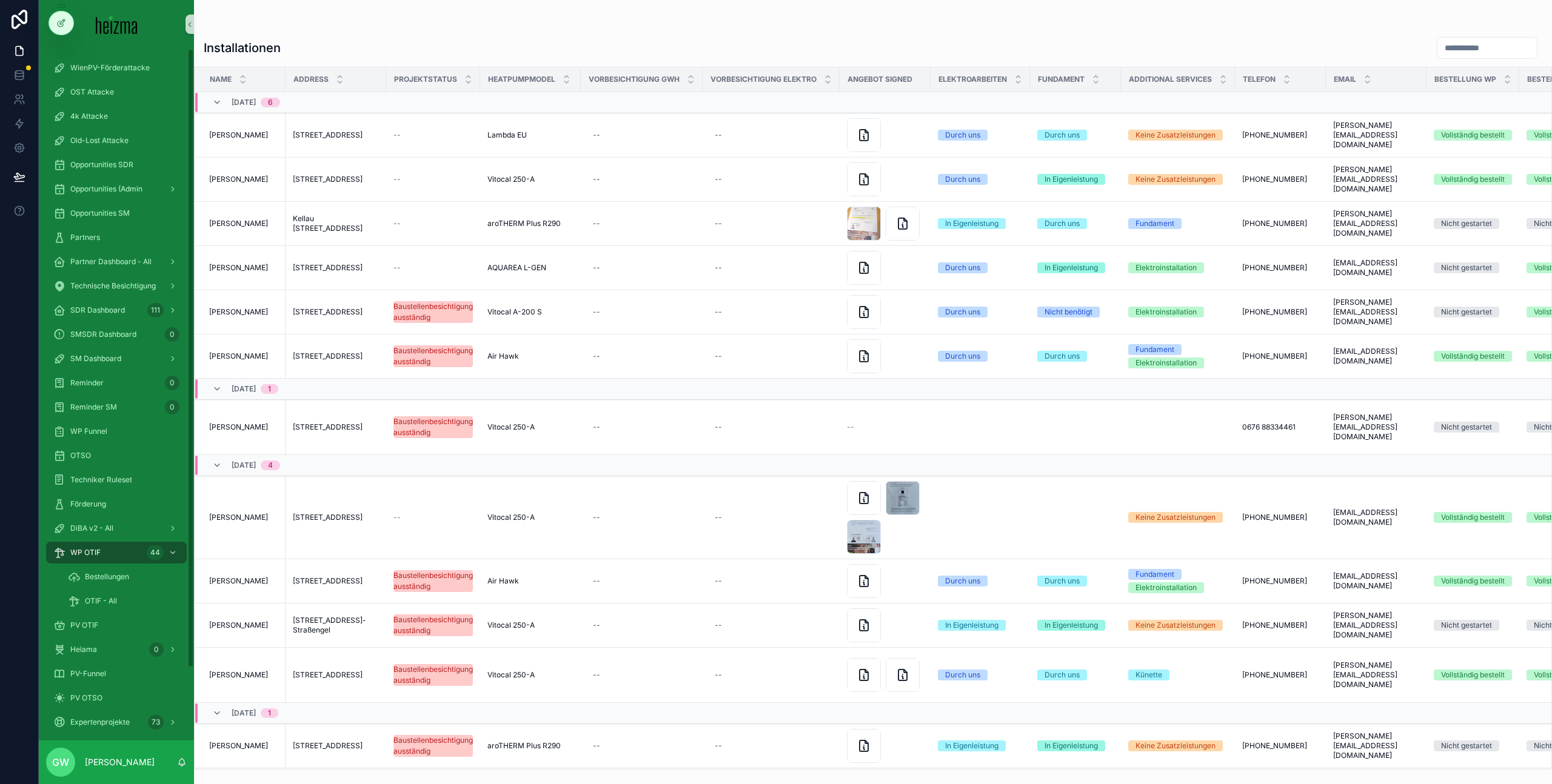
click at [368, 41] on div "Installationen" at bounding box center [873, 48] width 1339 height 23
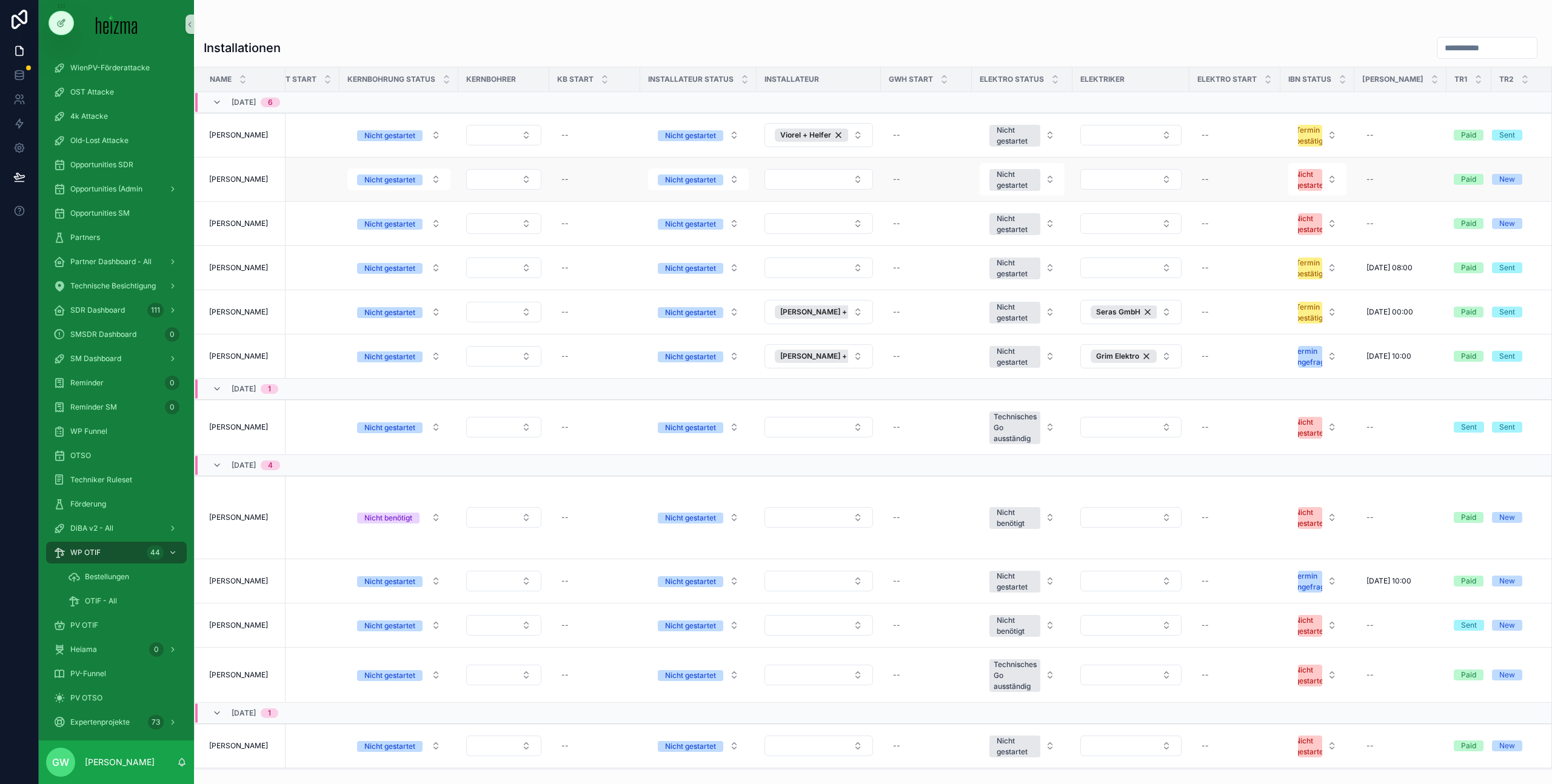
scroll to position [0, 1798]
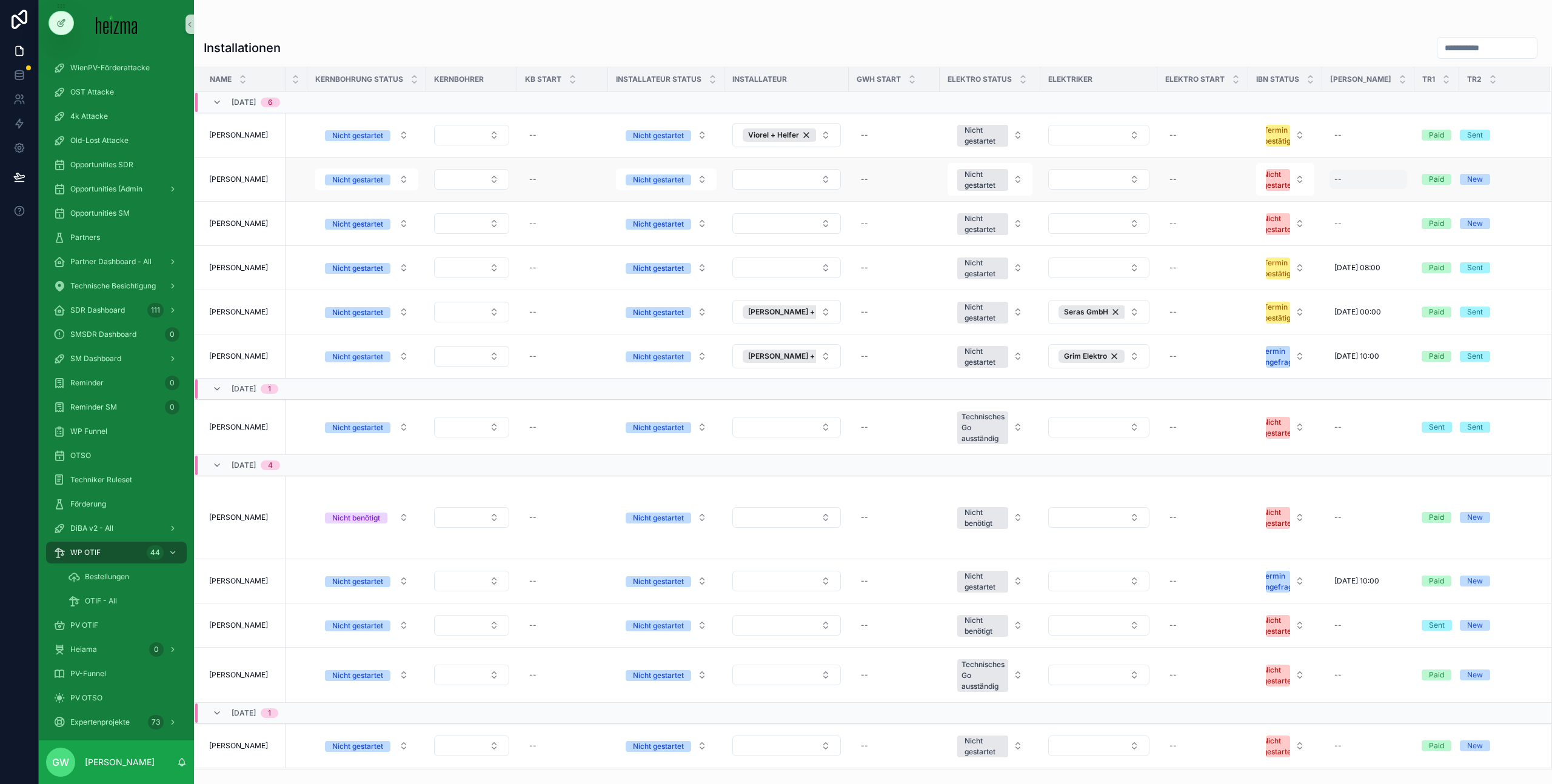
click at [1347, 177] on div "--" at bounding box center [1368, 179] width 77 height 19
click at [1449, 220] on button "scrollable content" at bounding box center [1449, 226] width 22 height 22
click at [1386, 299] on button "4" at bounding box center [1383, 297] width 22 height 22
type input "**********"
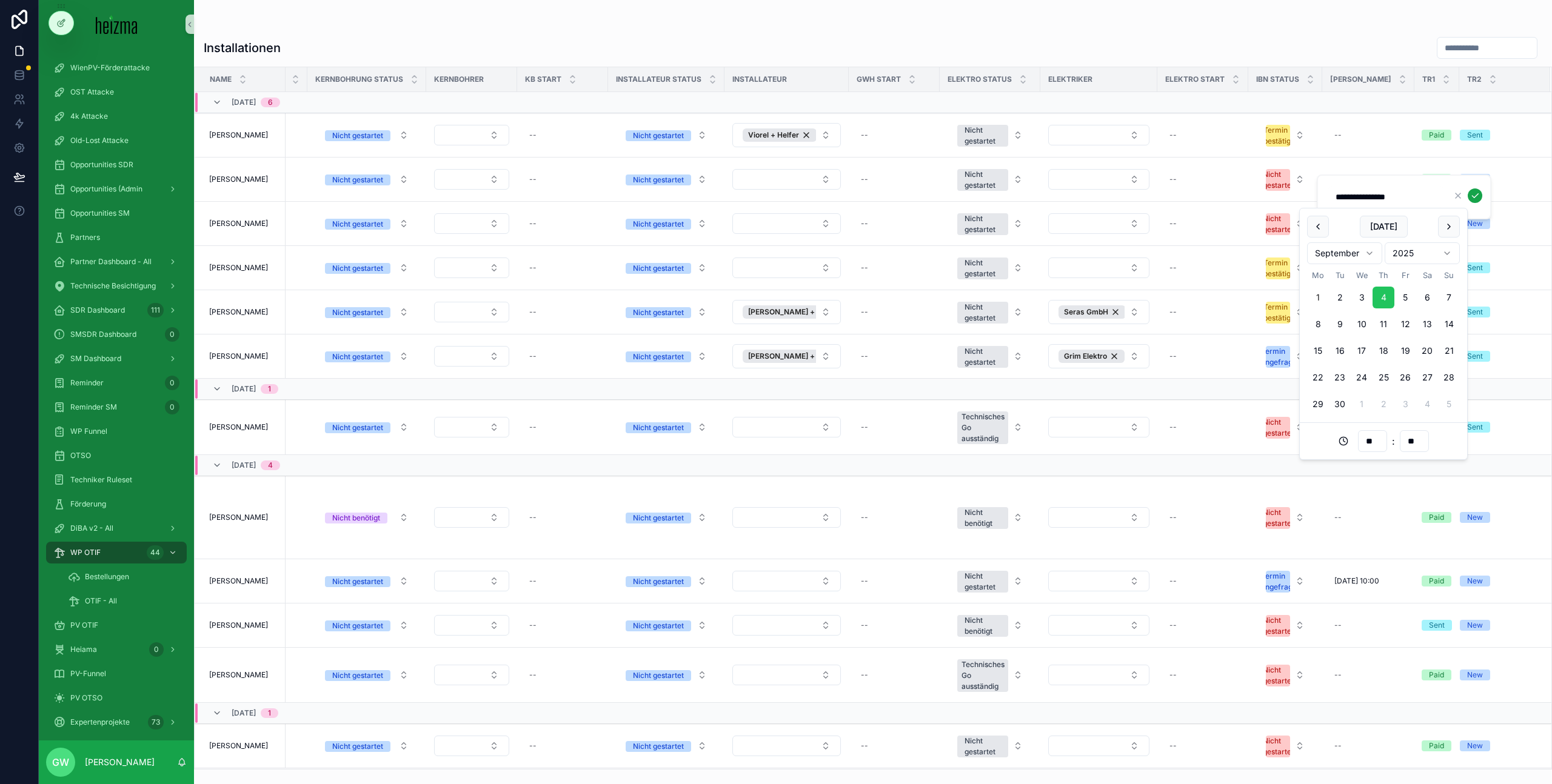
click at [1469, 195] on button "scrollable content" at bounding box center [1475, 196] width 15 height 15
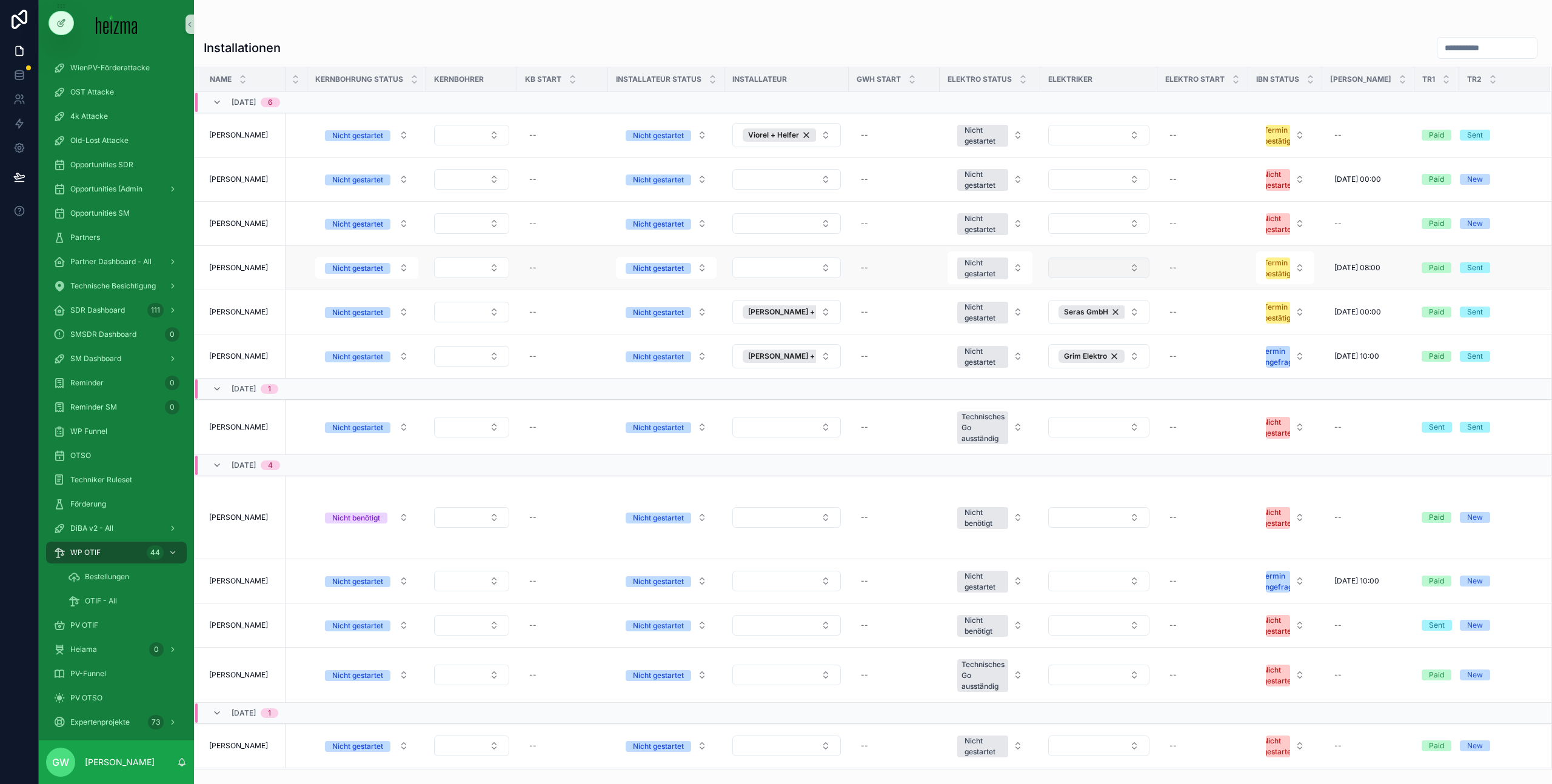
click at [1108, 270] on button "Select Button" at bounding box center [1099, 268] width 101 height 20
type input "****"
click at [1070, 373] on span "Heizma Elektro" at bounding box center [1053, 374] width 59 height 12
click at [1191, 271] on div "--" at bounding box center [1203, 268] width 77 height 19
click at [1215, 315] on button "Today" at bounding box center [1222, 315] width 48 height 22
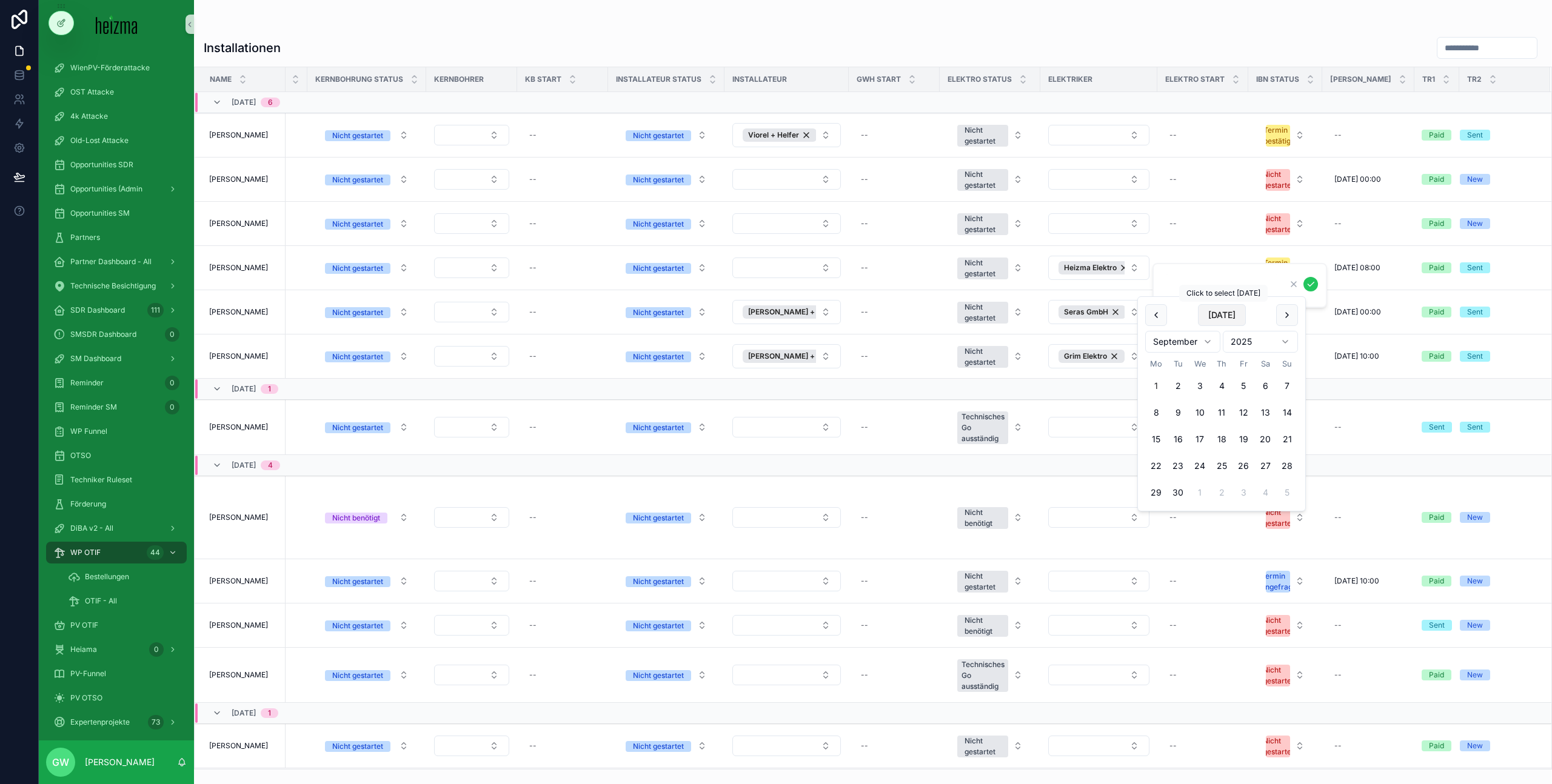
click at [1215, 320] on button "Today" at bounding box center [1222, 315] width 48 height 22
type input "**********"
click at [1179, 270] on div "--" at bounding box center [1203, 268] width 77 height 19
click at [1159, 385] on button "1" at bounding box center [1156, 386] width 22 height 22
click at [1313, 283] on icon "scrollable content" at bounding box center [1311, 284] width 6 height 4
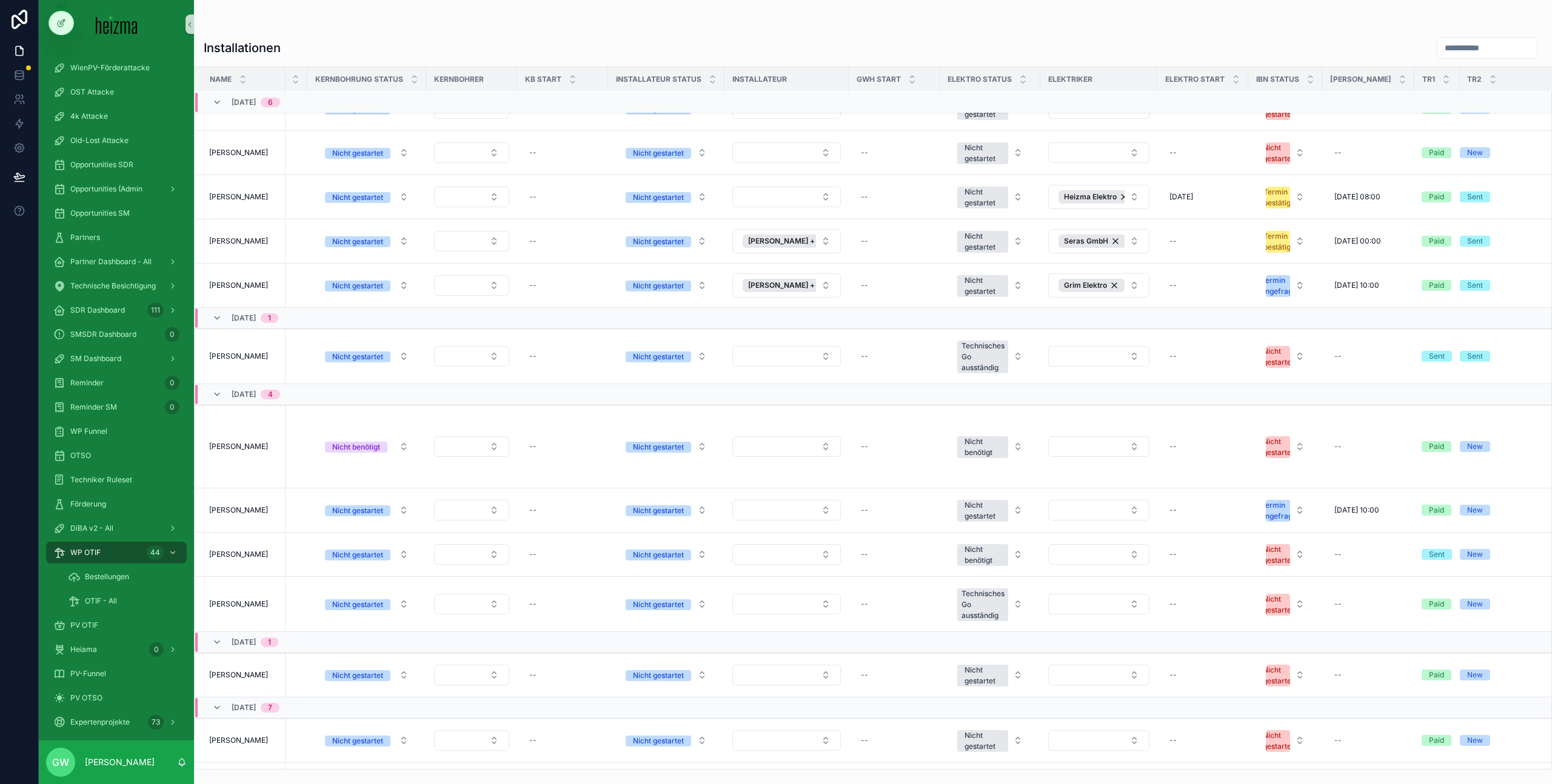
scroll to position [71, 1799]
click at [1112, 509] on button "Select Button" at bounding box center [1099, 510] width 101 height 20
type input "****"
click at [1092, 608] on div "Heizma Elektro" at bounding box center [1092, 616] width 145 height 19
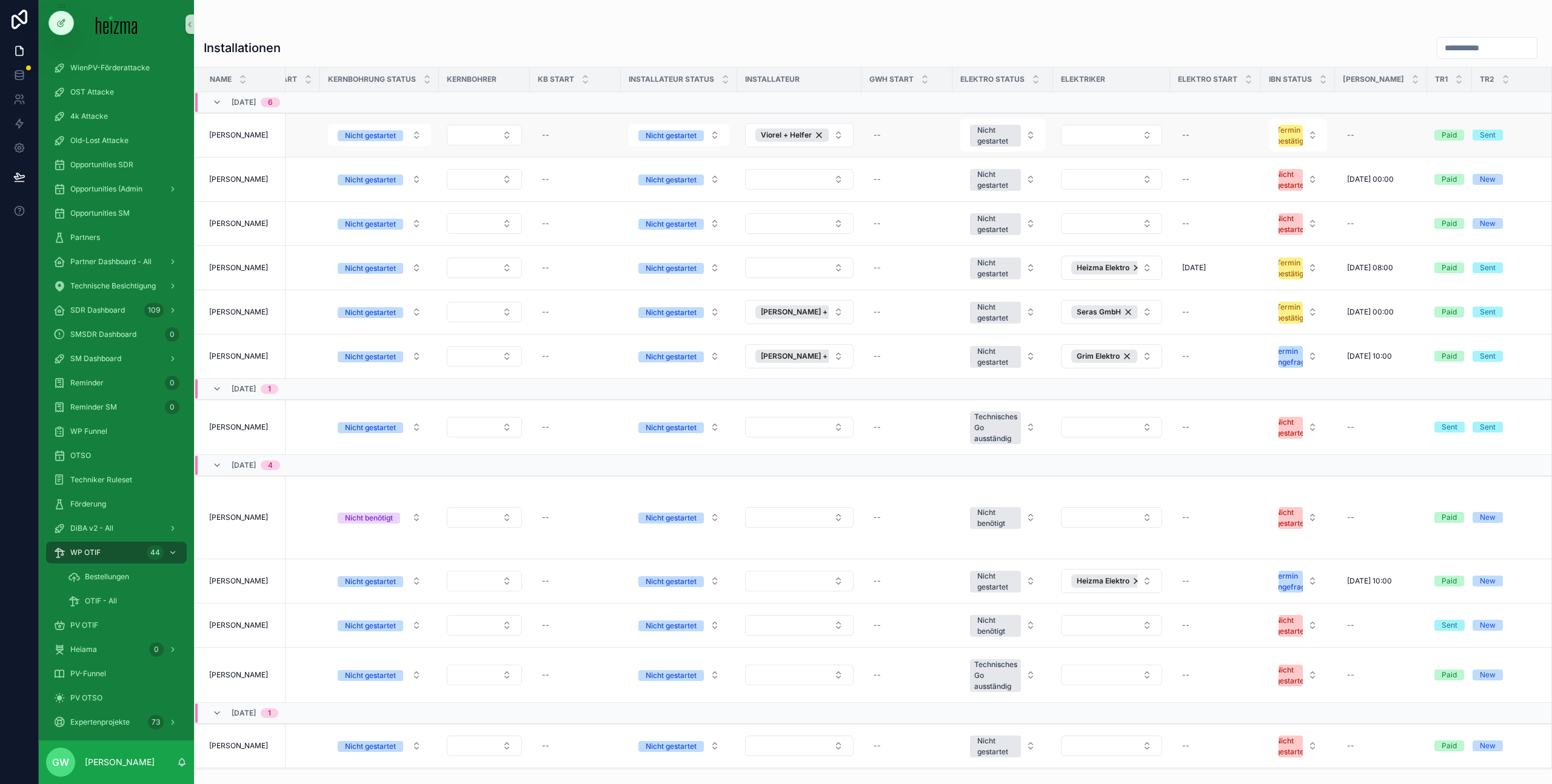
click at [1117, 116] on td "scrollable content" at bounding box center [1112, 135] width 117 height 45
click at [1115, 127] on button "Select Button" at bounding box center [1112, 135] width 101 height 20
type input "****"
